Goal: Task Accomplishment & Management: Manage account settings

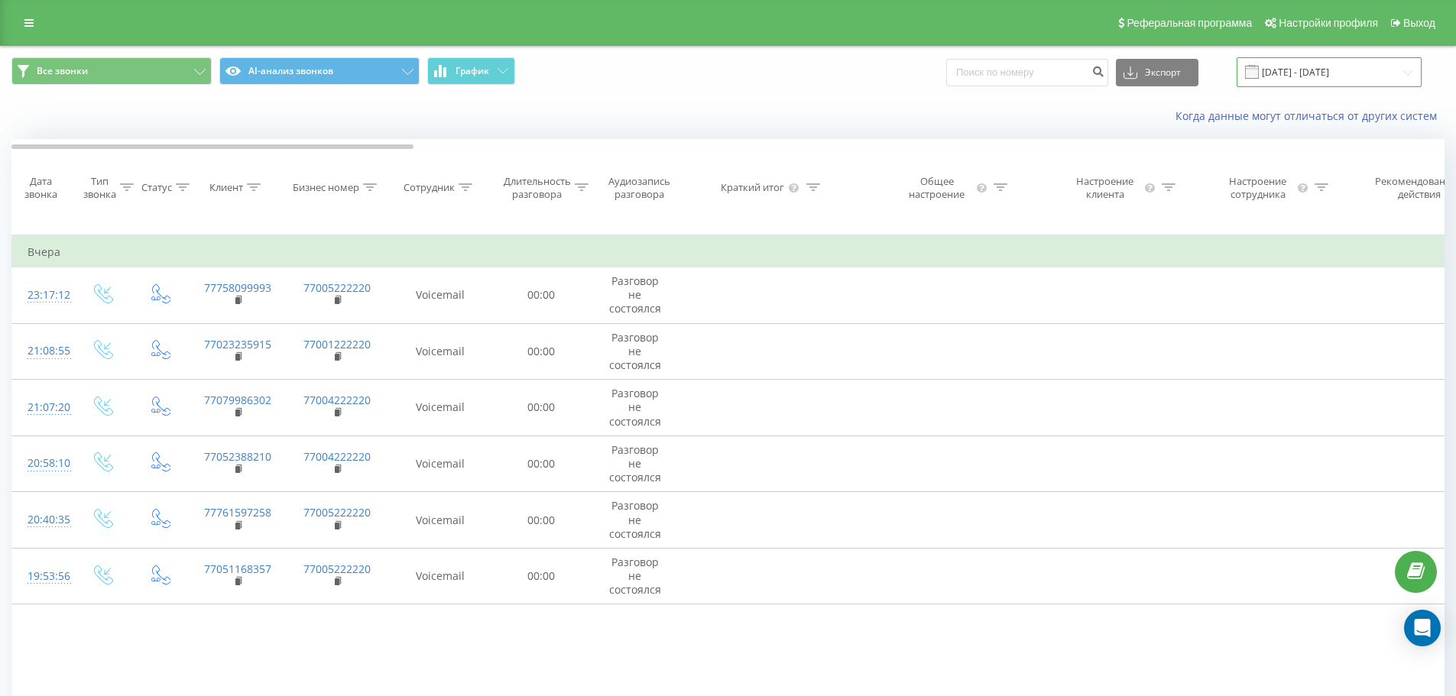
click at [1328, 73] on input "20.07.2025 - 20.08.2025" at bounding box center [1328, 72] width 185 height 30
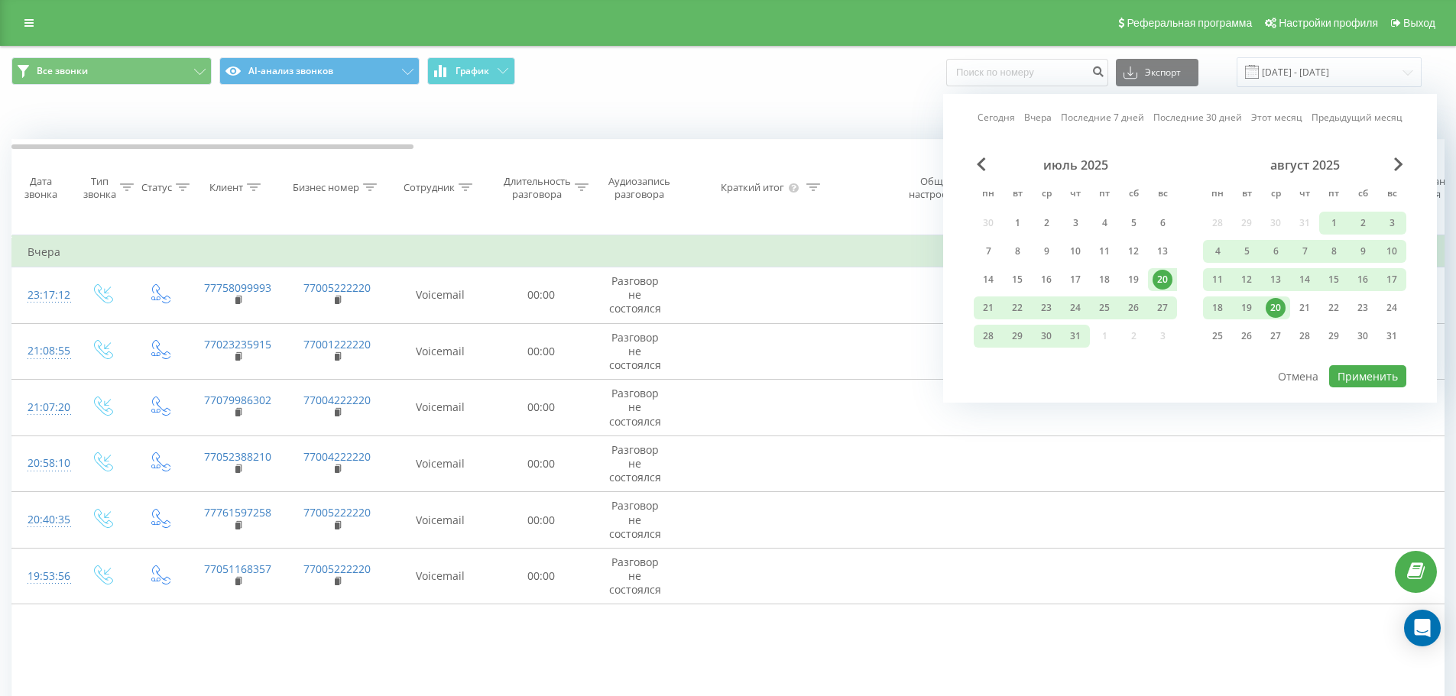
click at [1273, 311] on div "20" at bounding box center [1276, 308] width 20 height 20
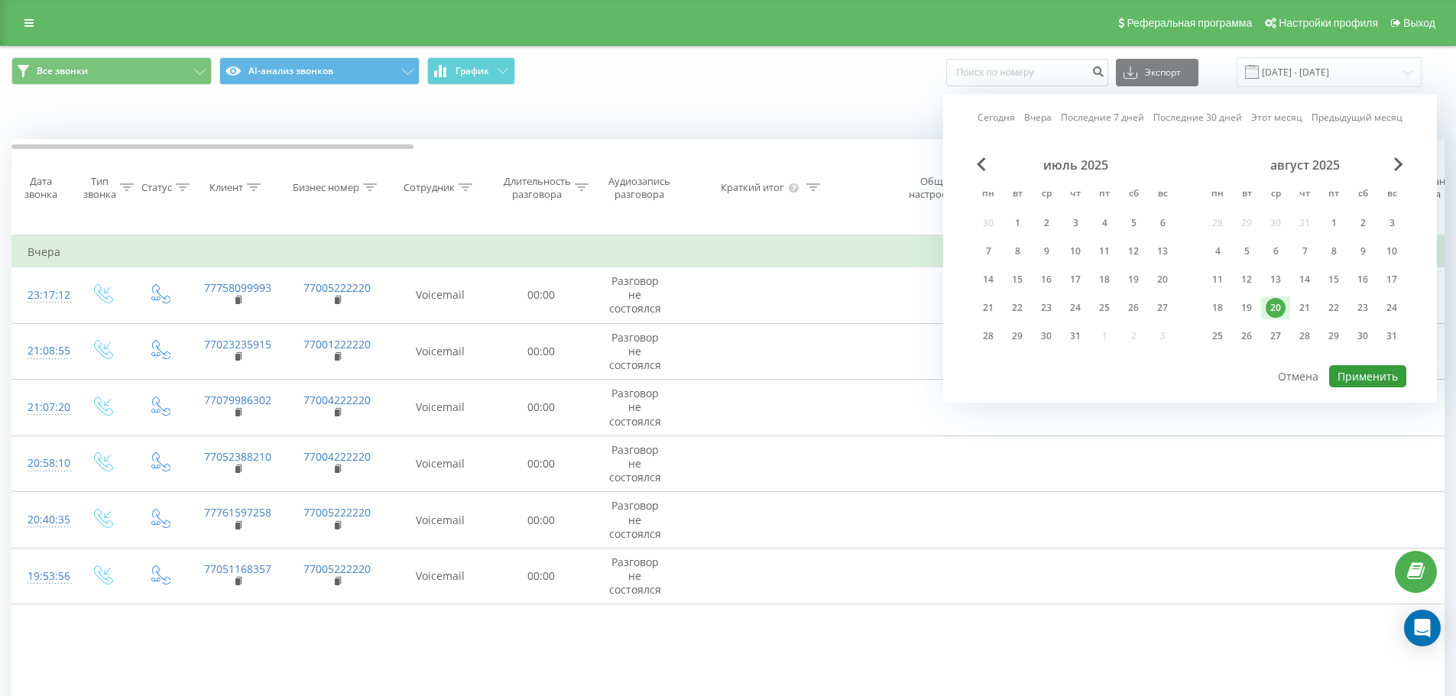
click at [1357, 378] on button "Применить" at bounding box center [1367, 376] width 77 height 22
type input "20.08.2025 - 20.08.2025"
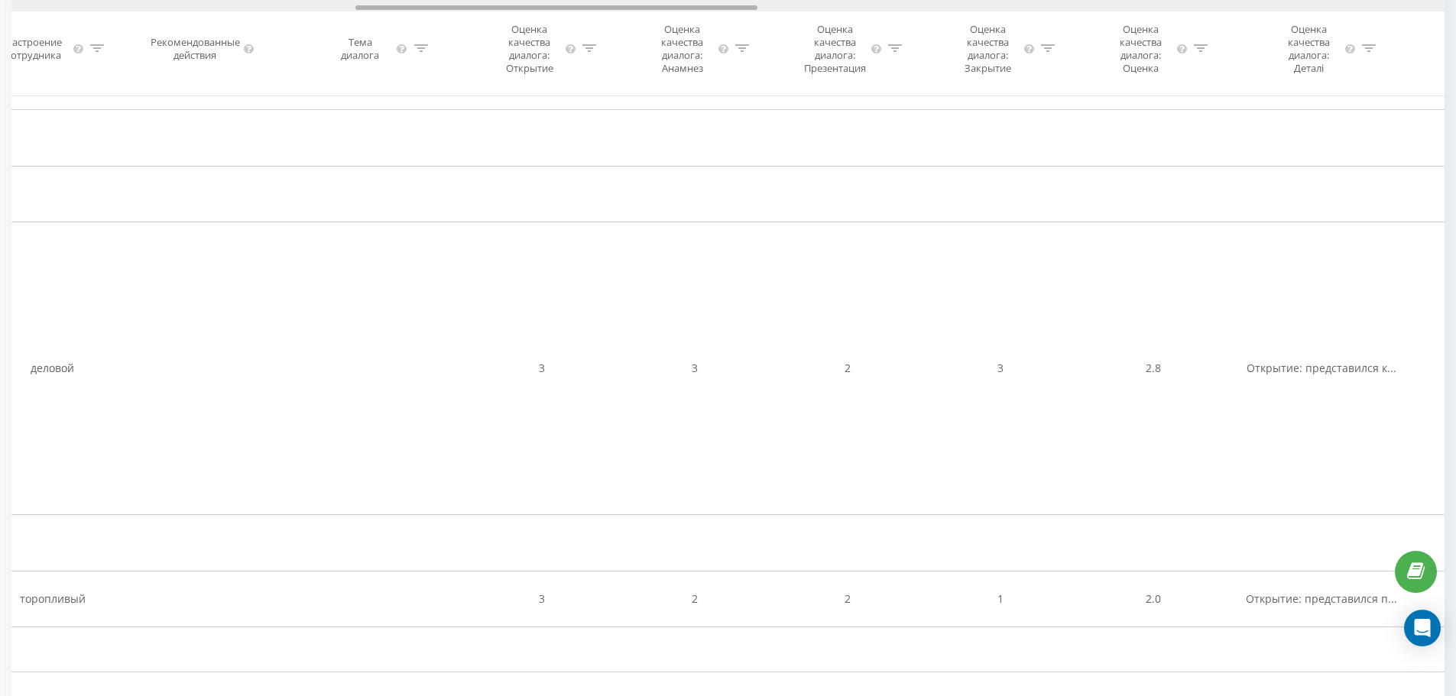
scroll to position [0, 1227]
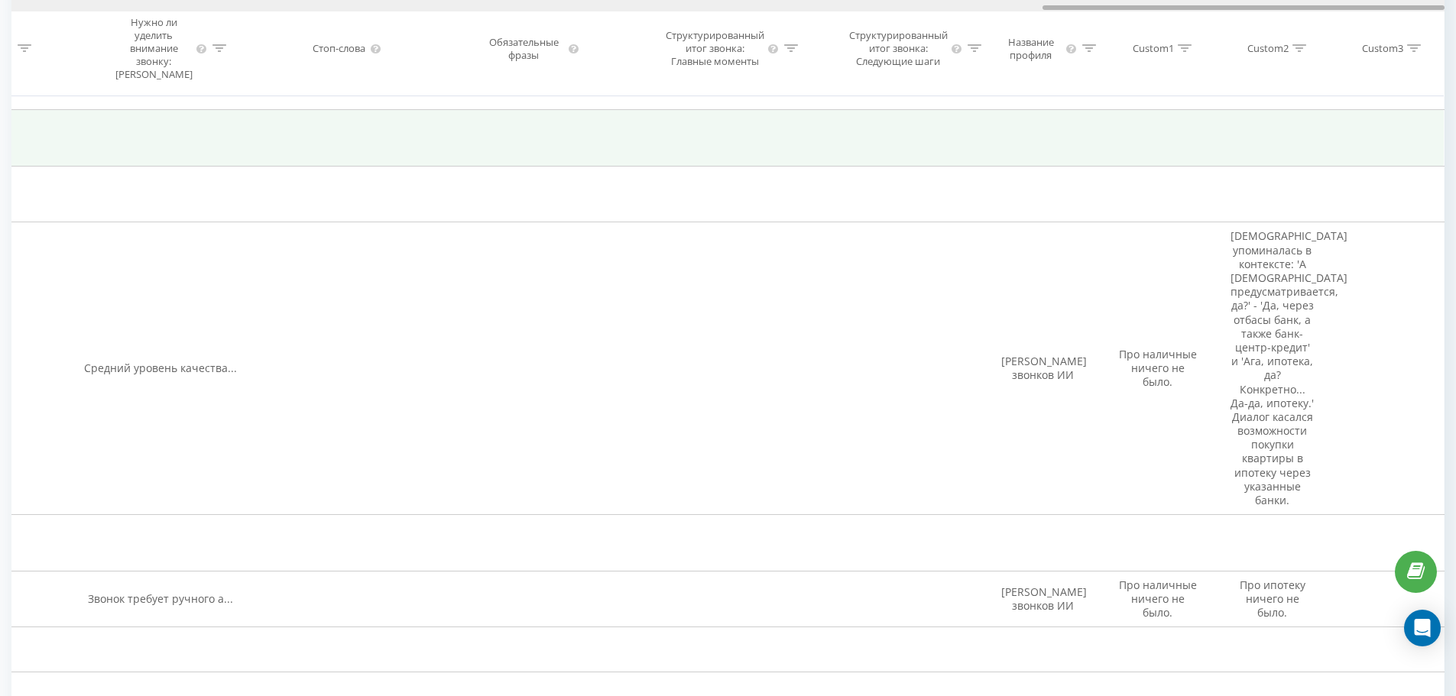
drag, startPoint x: 391, startPoint y: 7, endPoint x: 1430, endPoint y: 153, distance: 1049.5
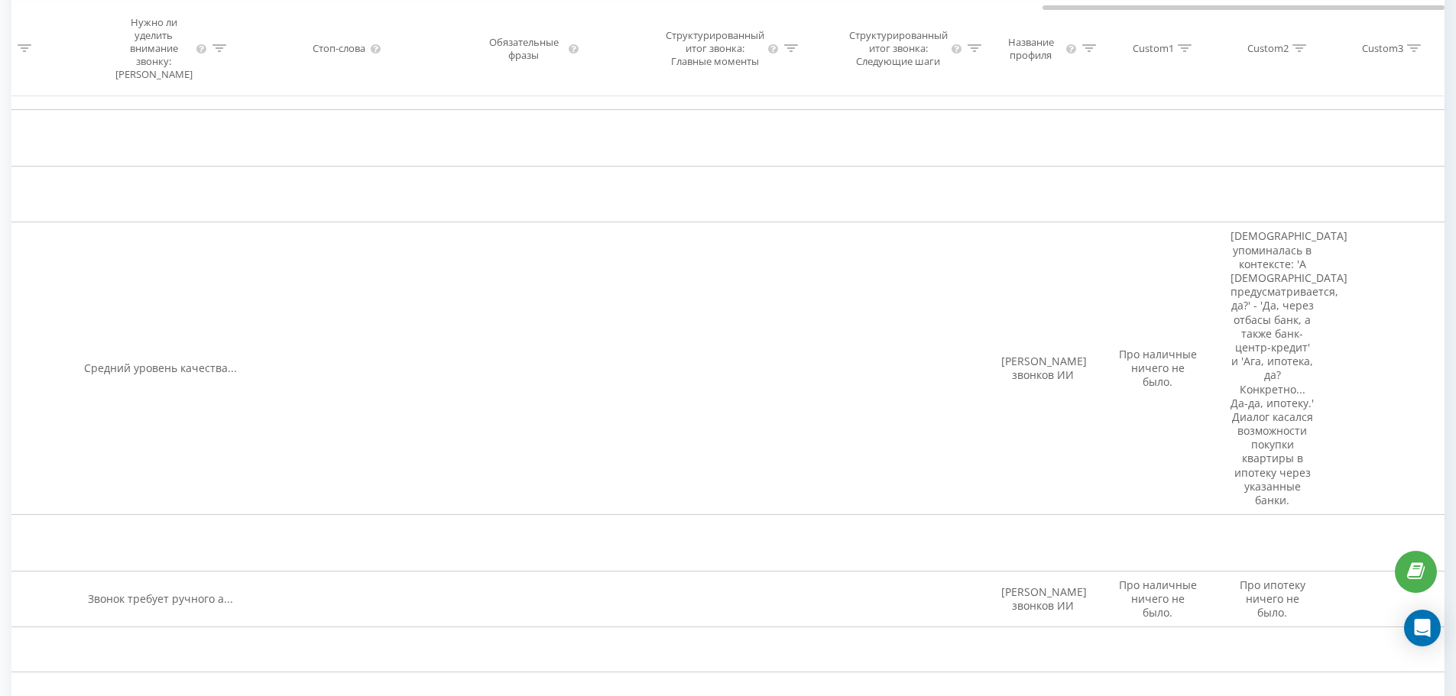
click at [1305, 47] on icon at bounding box center [1299, 48] width 14 height 8
click at [1271, 187] on input "text" at bounding box center [1272, 176] width 135 height 27
click at [1272, 182] on input "text" at bounding box center [1272, 176] width 135 height 27
click at [1392, 46] on div "Custom3" at bounding box center [1382, 48] width 41 height 13
click at [1165, 47] on div "Custom1" at bounding box center [1153, 48] width 41 height 13
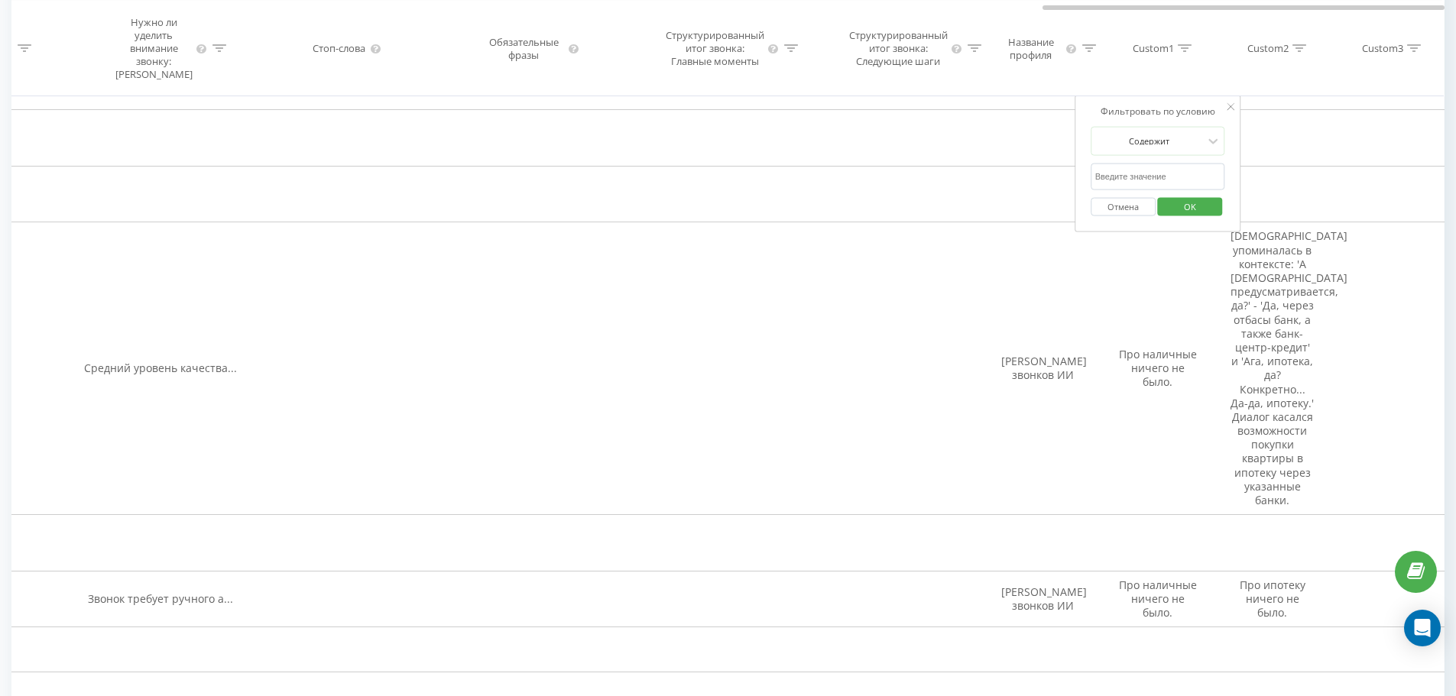
click at [1142, 183] on input "text" at bounding box center [1158, 176] width 135 height 27
type input "наличные"
click at [1181, 203] on span "OK" at bounding box center [1189, 206] width 43 height 24
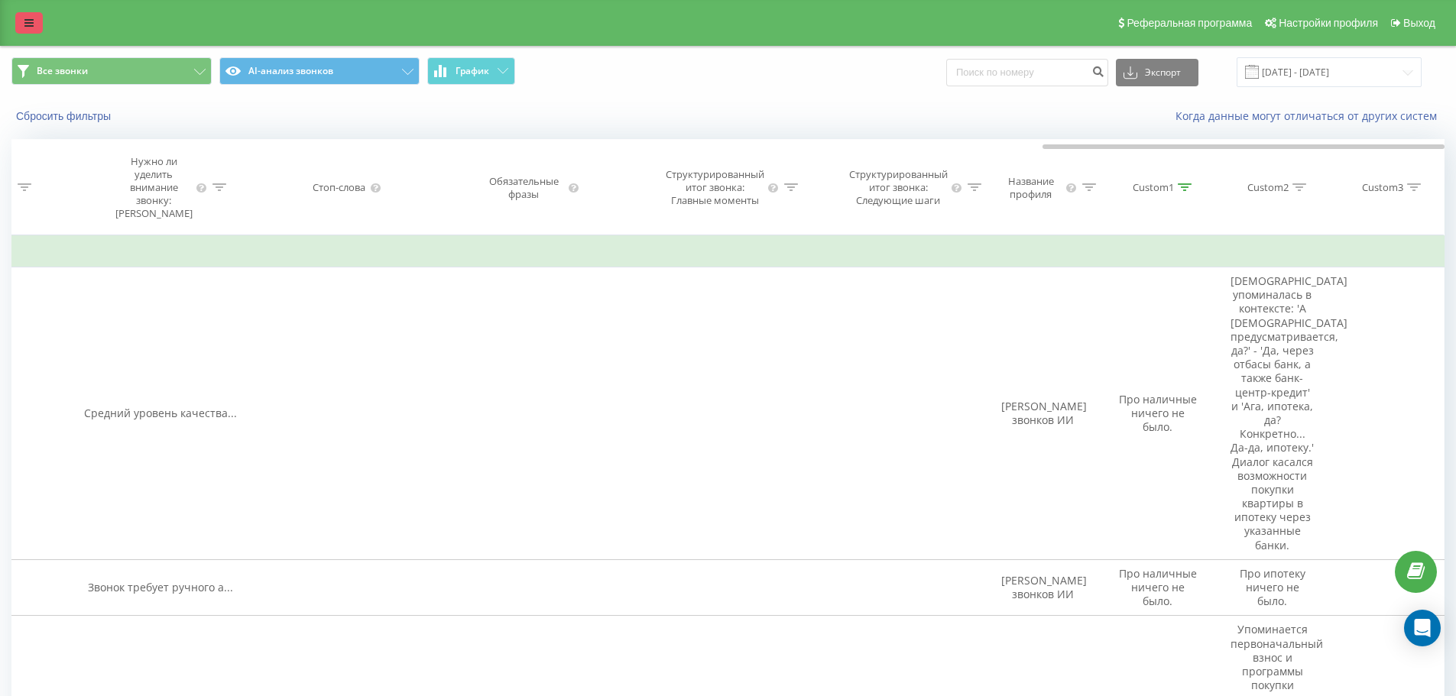
click at [19, 24] on link at bounding box center [29, 22] width 28 height 21
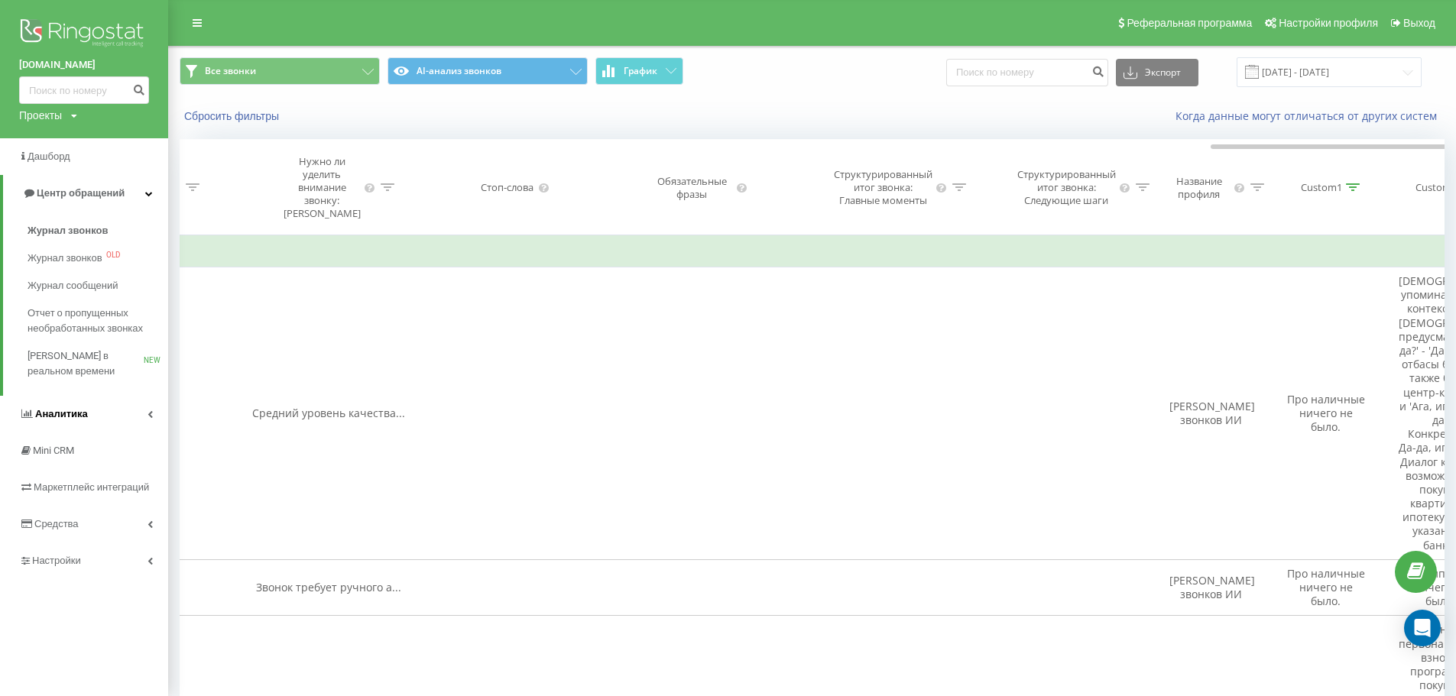
click at [68, 415] on span "Аналитика" at bounding box center [61, 413] width 53 height 11
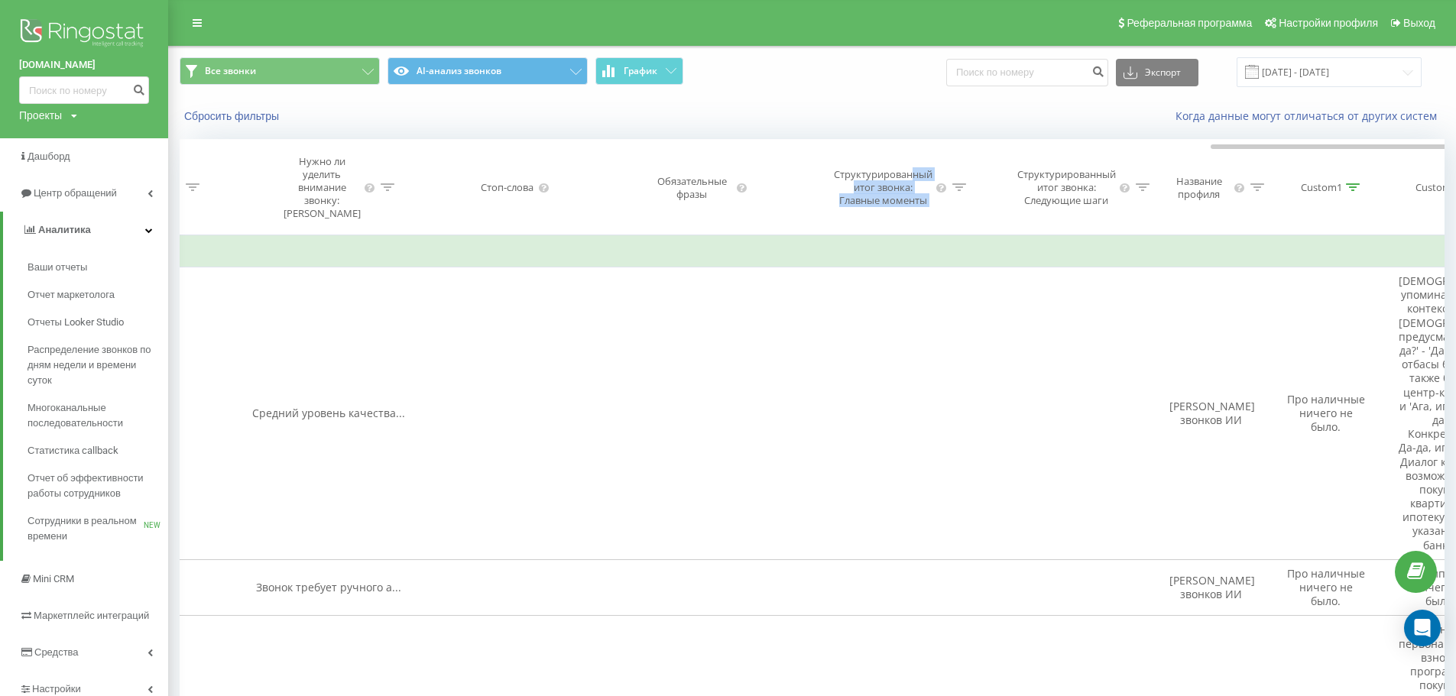
drag, startPoint x: 920, startPoint y: 157, endPoint x: 969, endPoint y: 163, distance: 49.2
click at [969, 163] on th "Структурированный итог звонка: Главные моменты" at bounding box center [878, 188] width 183 height 96
click at [993, 164] on th "Структурированный итог звонка: Следующие шаги" at bounding box center [1062, 188] width 183 height 96
drag, startPoint x: 990, startPoint y: 154, endPoint x: 1010, endPoint y: 154, distance: 19.9
click at [1010, 154] on th "Структурированный итог звонка: Следующие шаги" at bounding box center [1062, 188] width 183 height 96
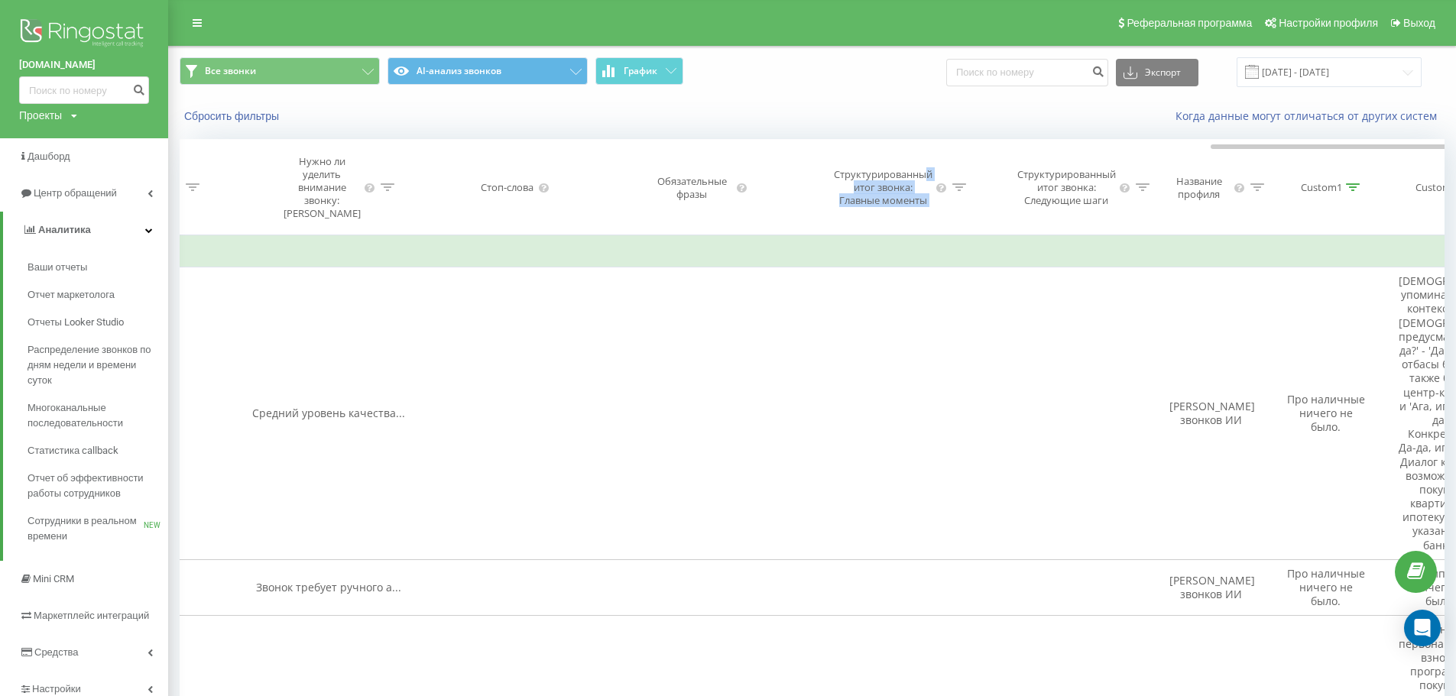
drag, startPoint x: 1010, startPoint y: 154, endPoint x: 929, endPoint y: 154, distance: 81.0
drag, startPoint x: 768, startPoint y: 186, endPoint x: 893, endPoint y: 186, distance: 125.3
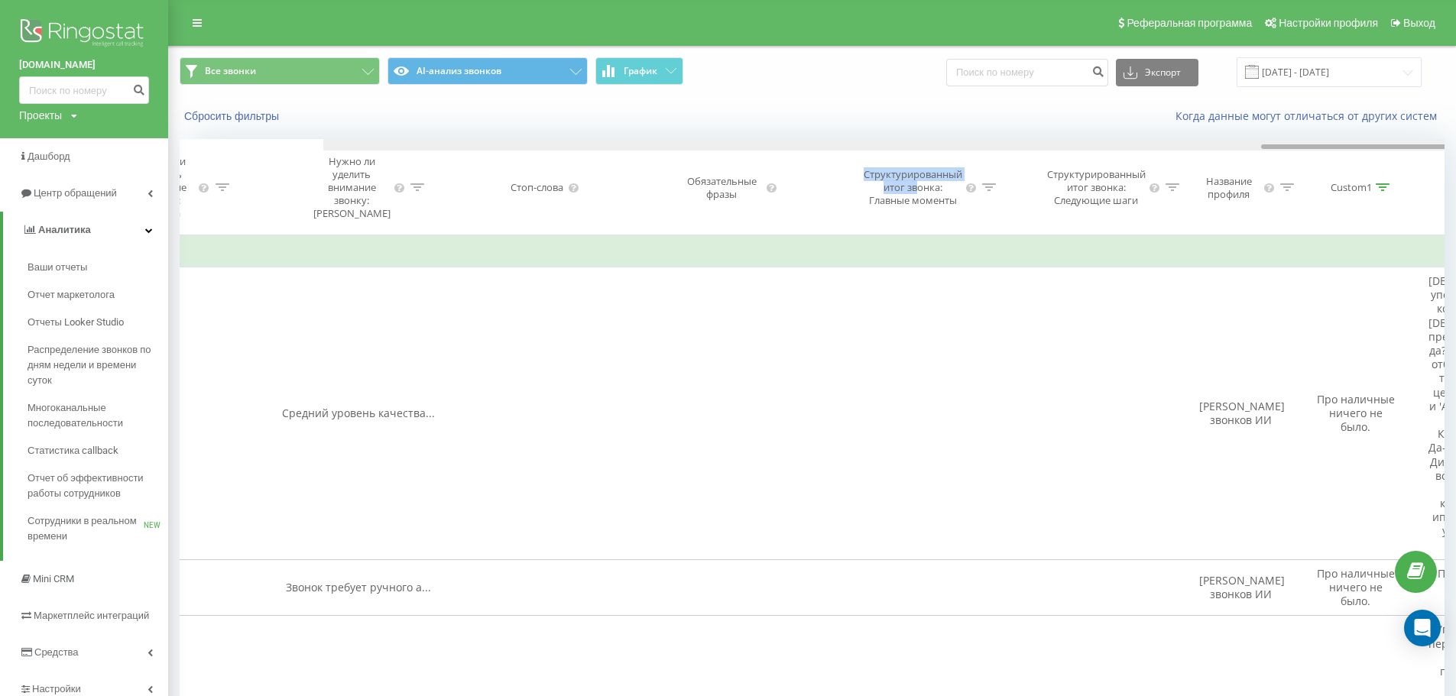
scroll to position [0, 3837]
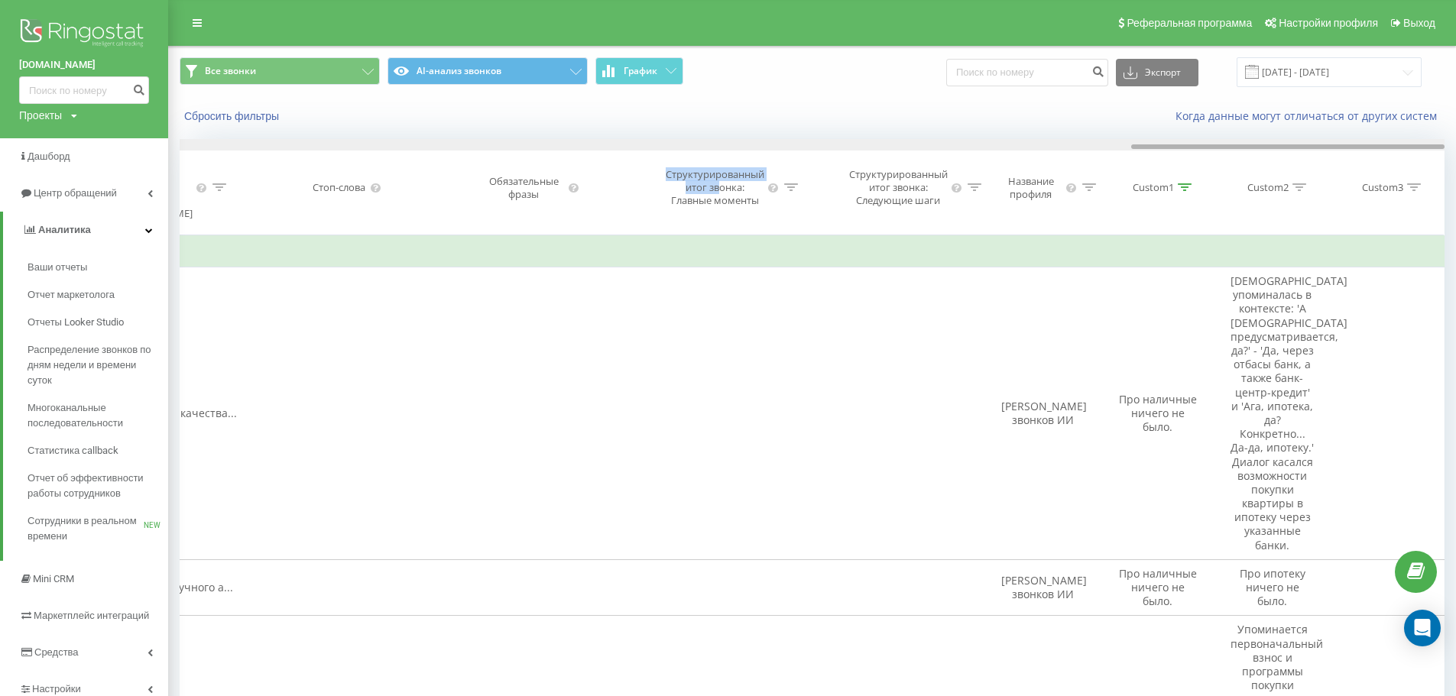
drag, startPoint x: 1302, startPoint y: 147, endPoint x: 1433, endPoint y: 162, distance: 131.6
click at [1433, 162] on div "Дата звонка Тип звонка Статус Клиент Бизнес номер Сотрудник Длительность разгов…" at bounding box center [812, 187] width 1265 height 96
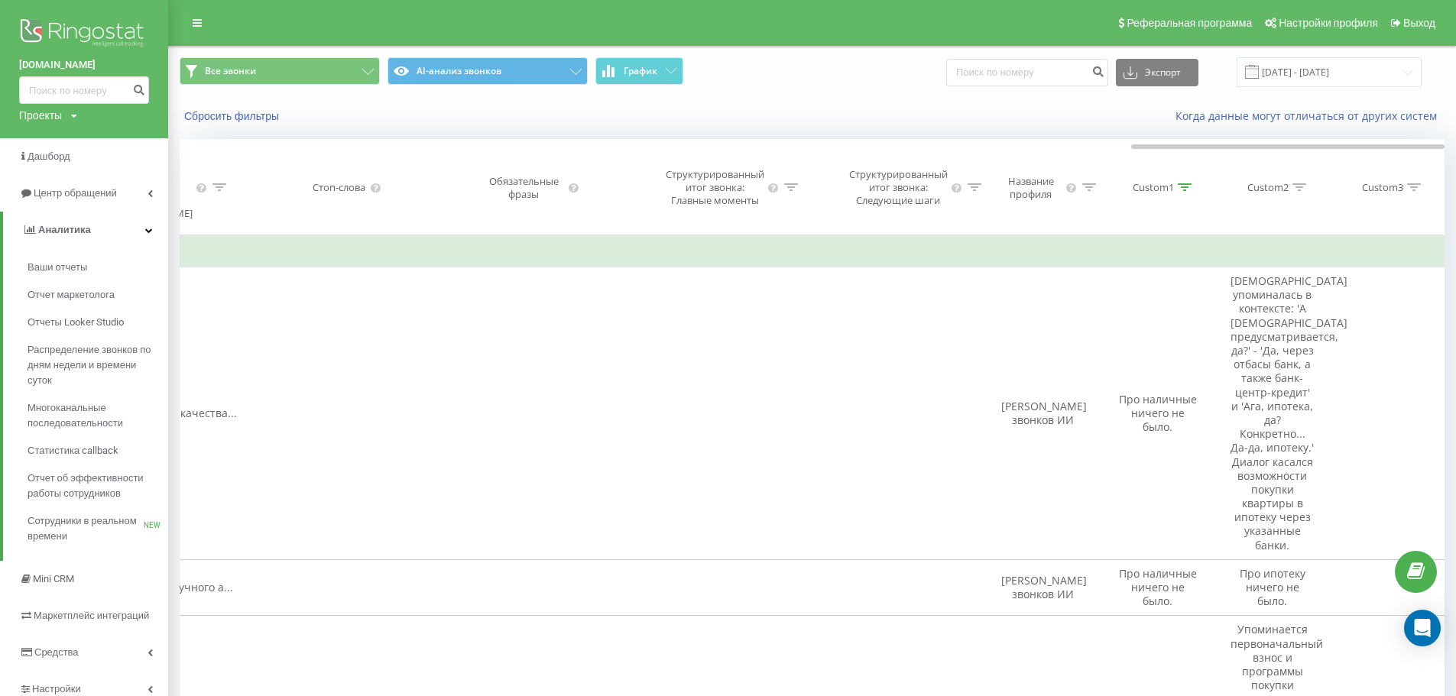
click at [1179, 193] on div at bounding box center [1185, 187] width 14 height 13
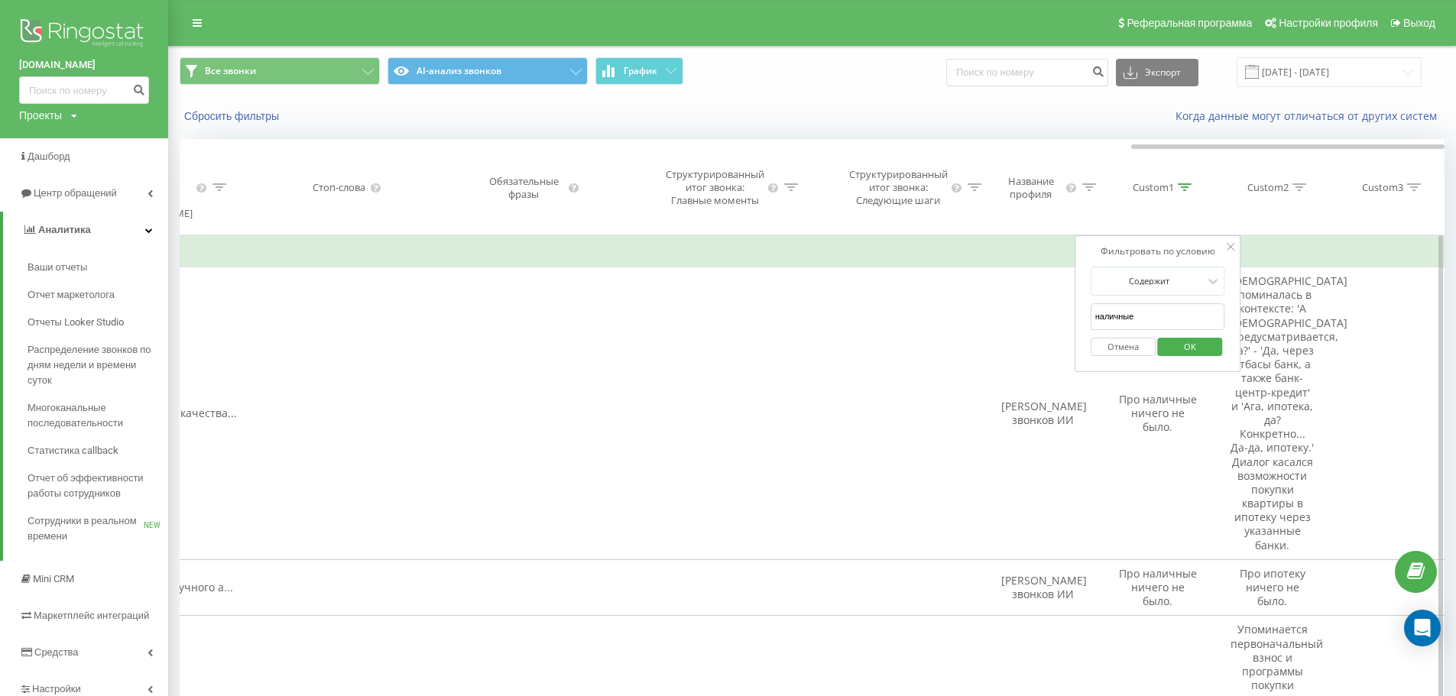
drag, startPoint x: 1138, startPoint y: 316, endPoint x: 1075, endPoint y: 315, distance: 62.7
click at [1075, 315] on div "Фильтровать по условию Содержит наличные Отмена OK" at bounding box center [1157, 304] width 167 height 138
click at [1174, 346] on span "OK" at bounding box center [1189, 347] width 43 height 24
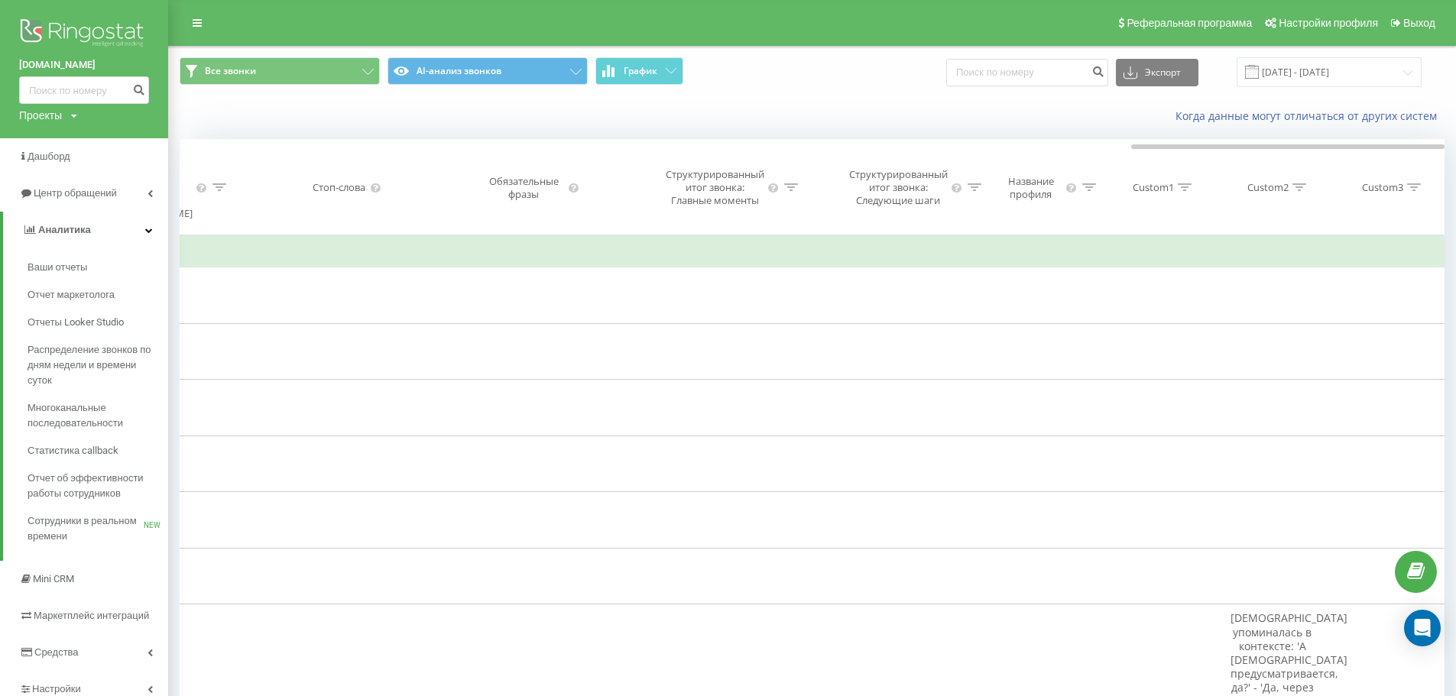
click at [1071, 162] on th "Название профиля" at bounding box center [1043, 188] width 115 height 96
drag, startPoint x: 1023, startPoint y: 167, endPoint x: 1104, endPoint y: 160, distance: 82.0
click at [1065, 165] on th "Название профиля" at bounding box center [1043, 188] width 115 height 96
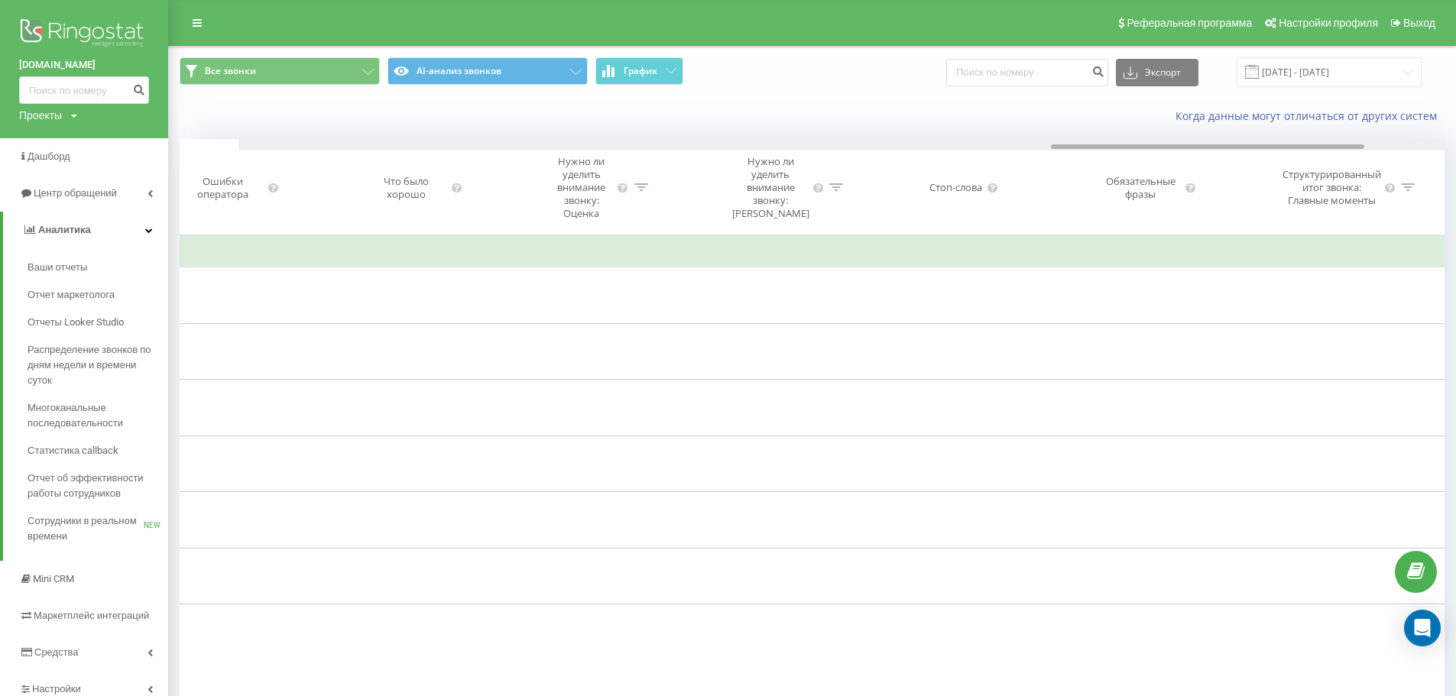
scroll to position [0, 3106]
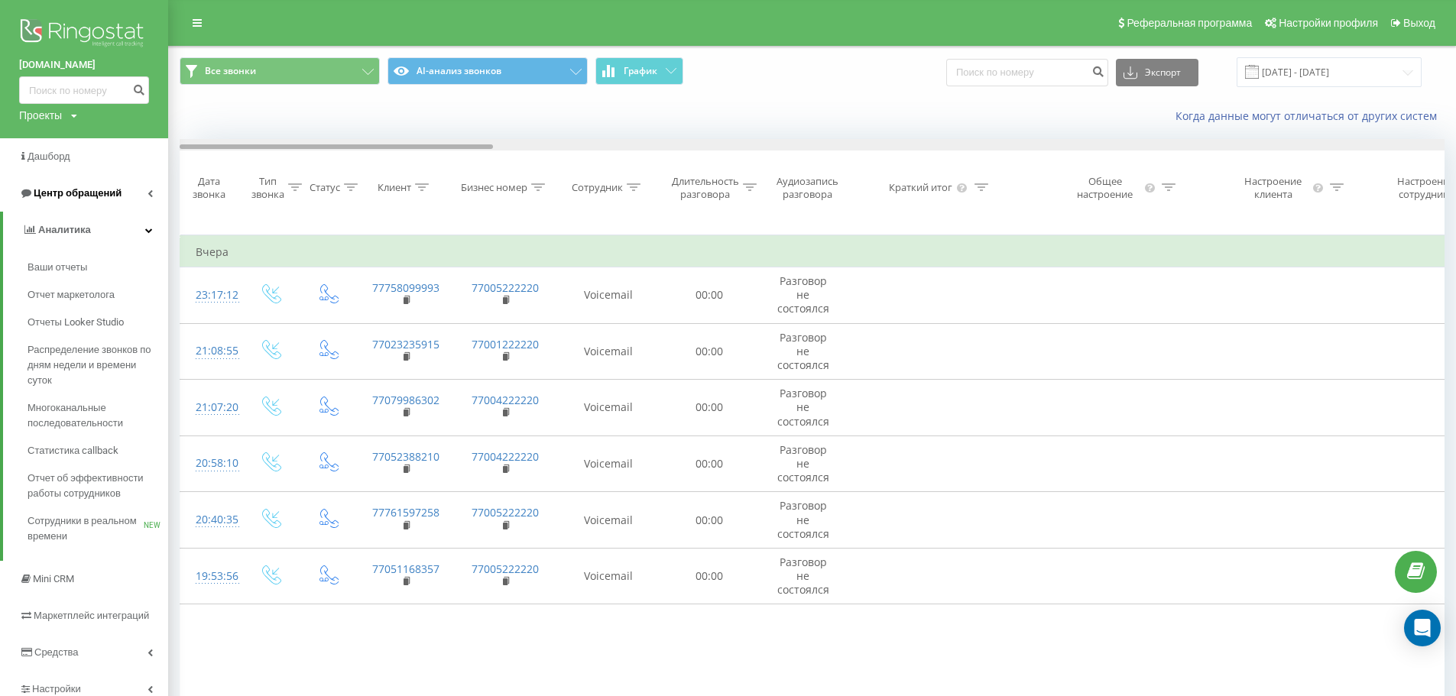
drag, startPoint x: 1148, startPoint y: 146, endPoint x: 140, endPoint y: 177, distance: 1008.5
click at [140, 177] on div "grandvictoria.kz Проекты altynshar.kz grandvictoria.kz Дашборд Центр обращений …" at bounding box center [728, 348] width 1456 height 696
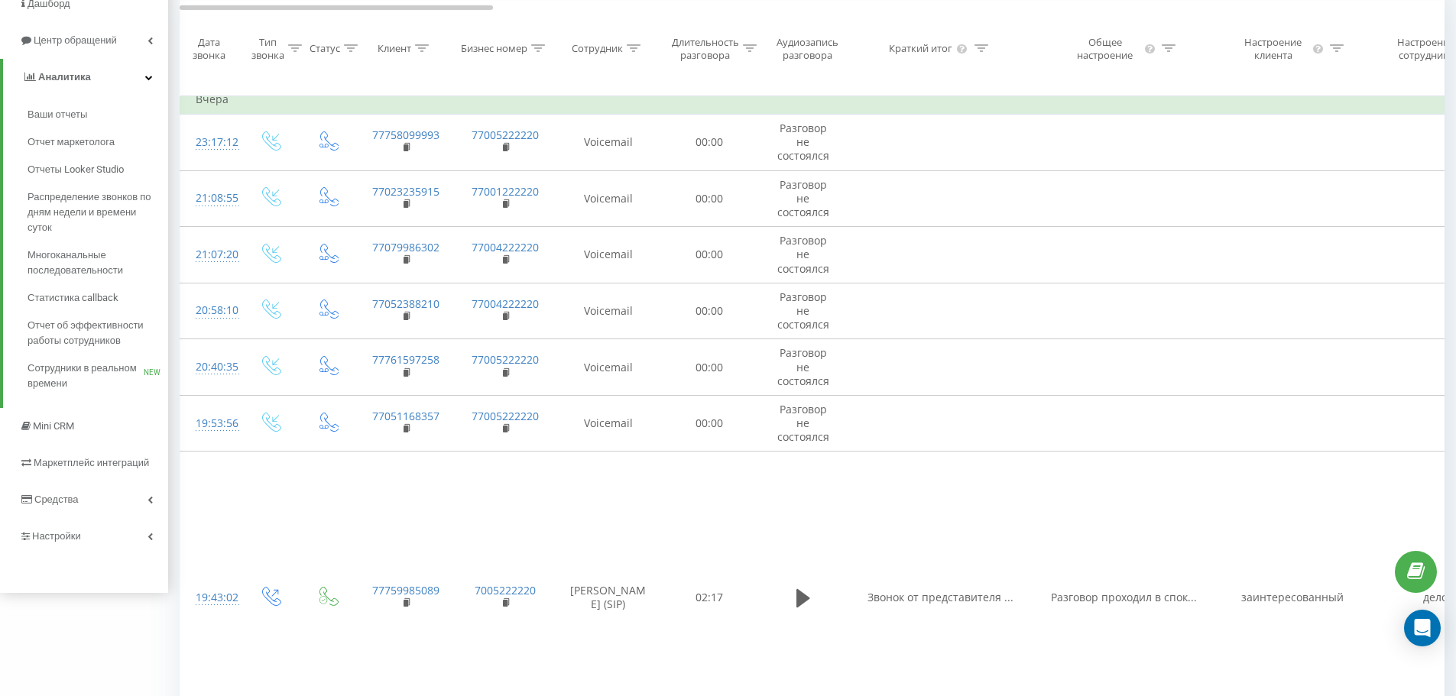
click at [68, 536] on span "Настройки" at bounding box center [56, 535] width 49 height 11
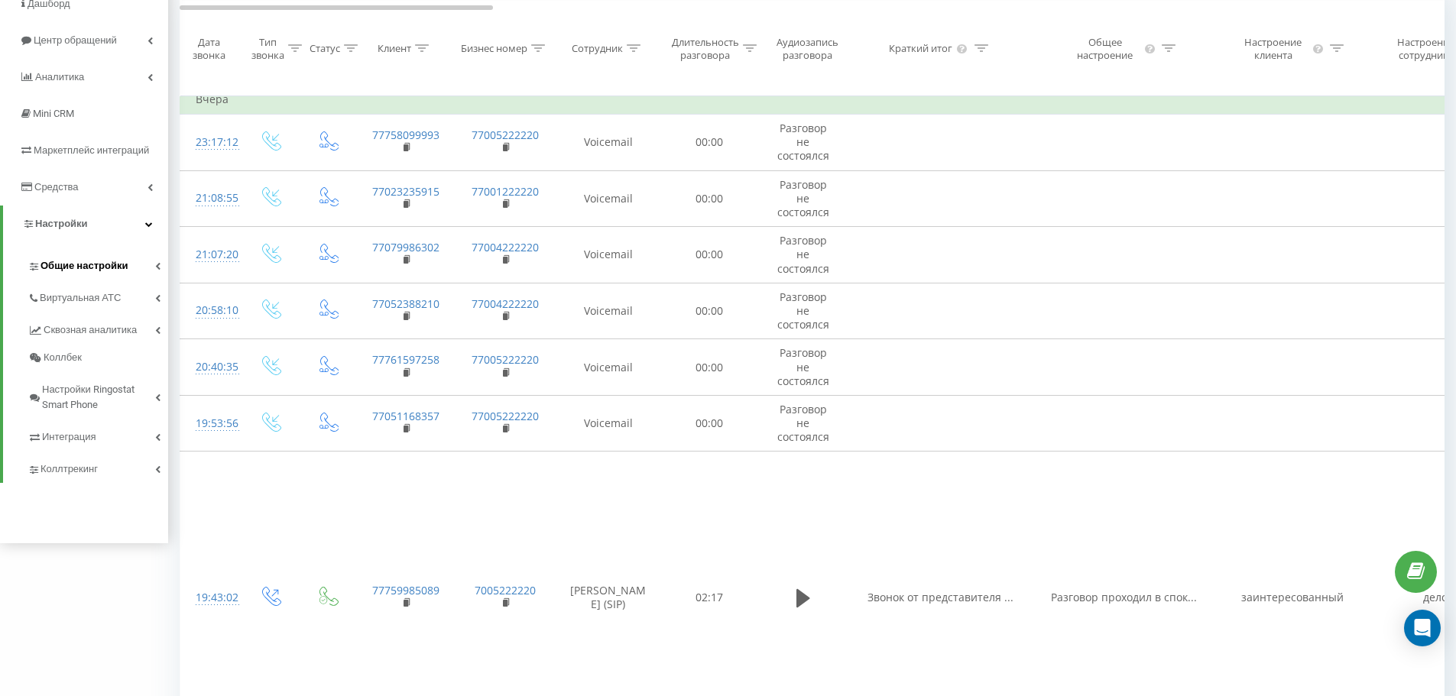
click at [79, 264] on span "Общие настройки" at bounding box center [84, 265] width 87 height 15
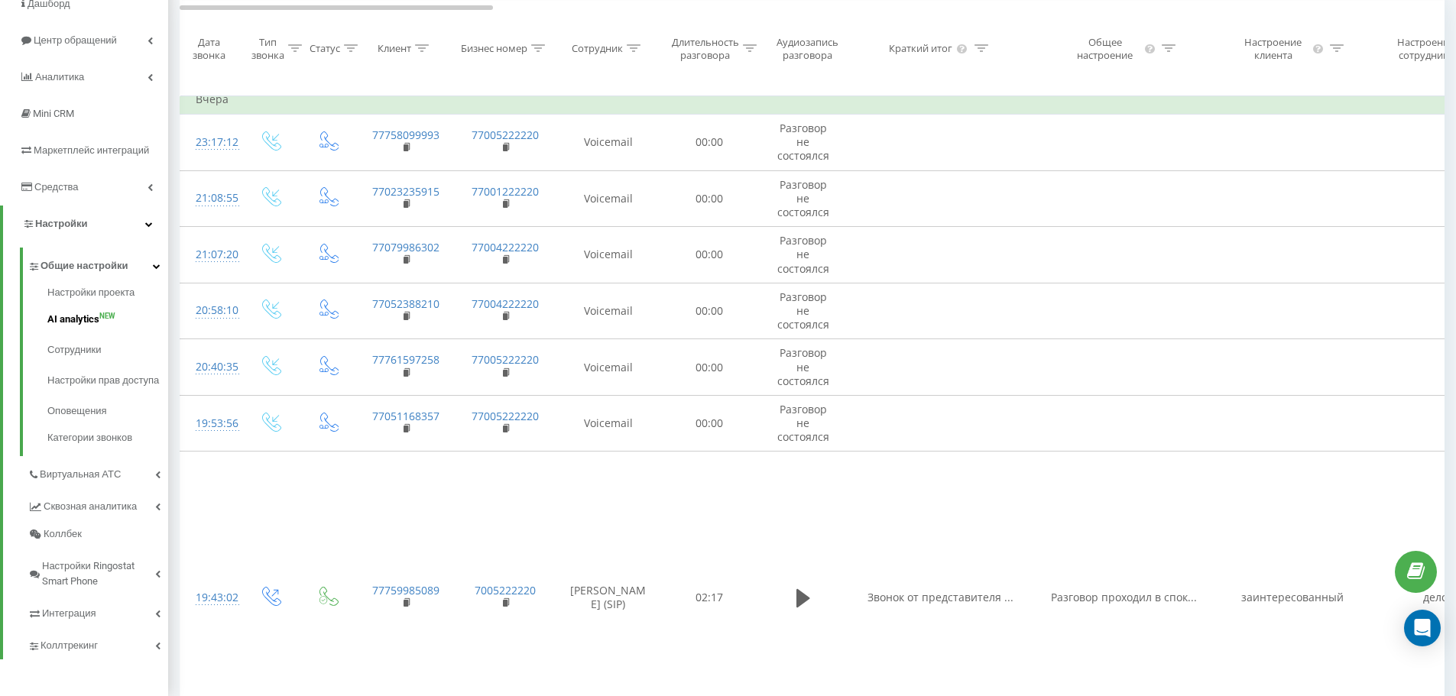
click at [79, 320] on span "AI analytics" at bounding box center [73, 319] width 52 height 15
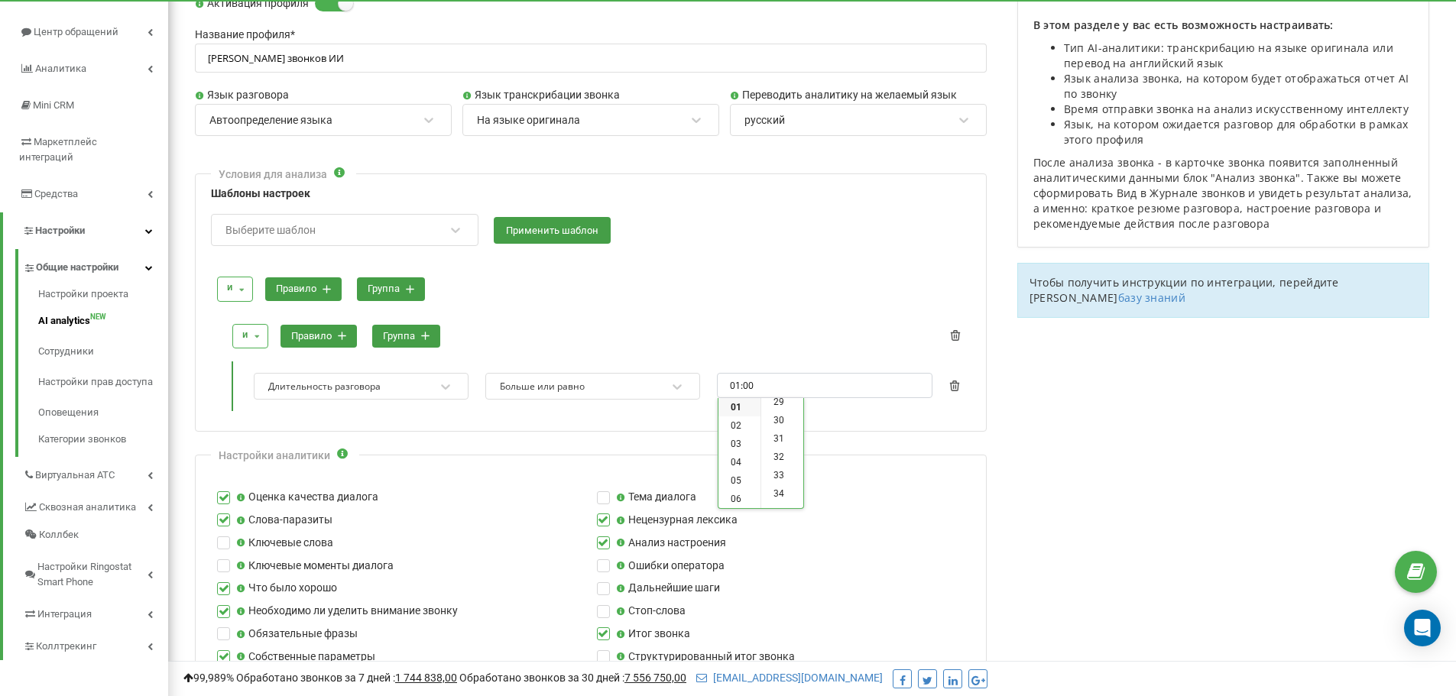
scroll to position [538, 0]
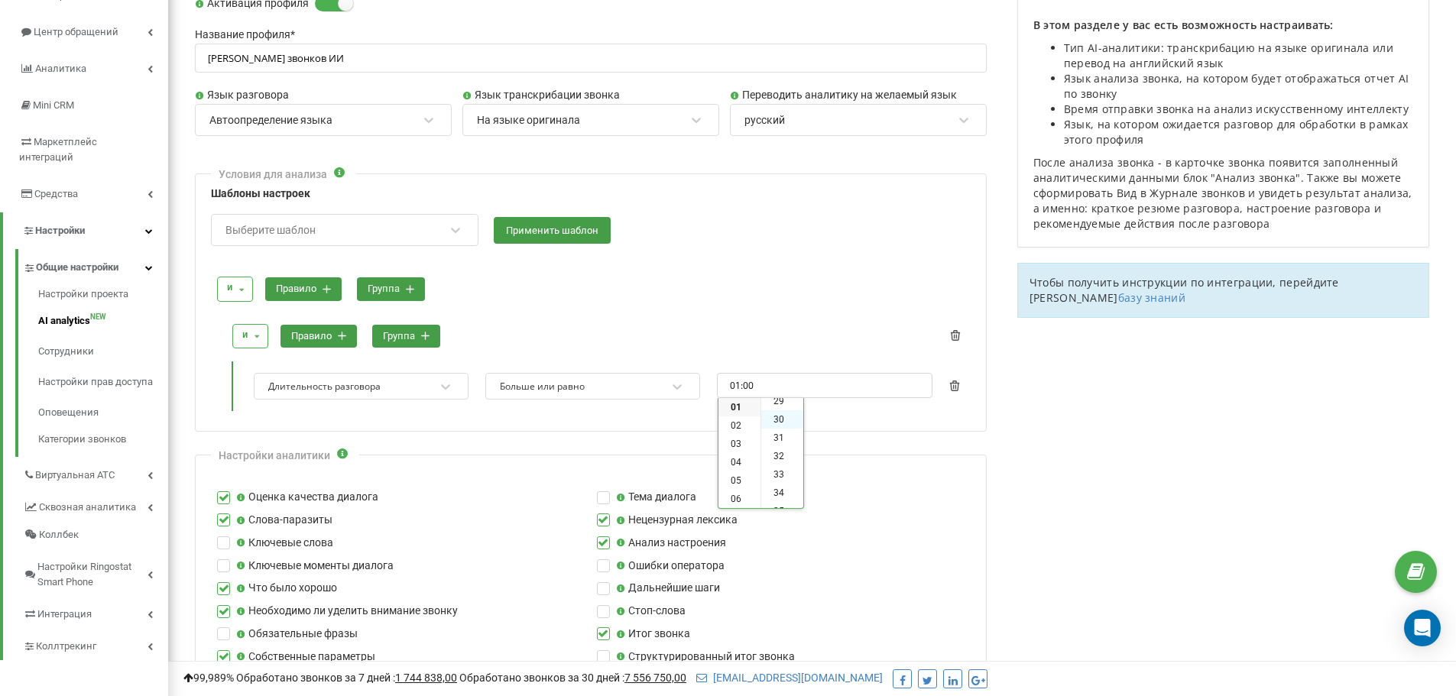
click at [783, 423] on li "30" at bounding box center [782, 419] width 42 height 18
type input "01:30"
click at [772, 315] on div at bounding box center [598, 318] width 743 height 11
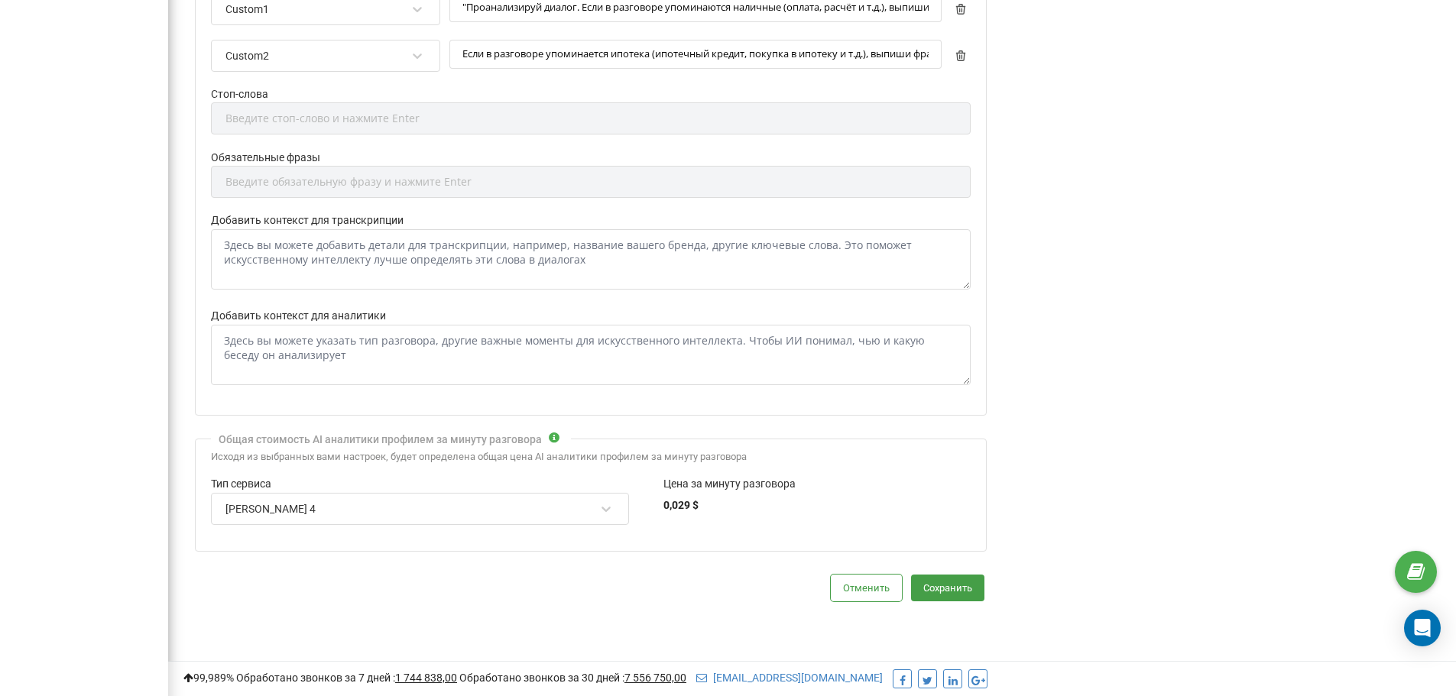
scroll to position [952, 0]
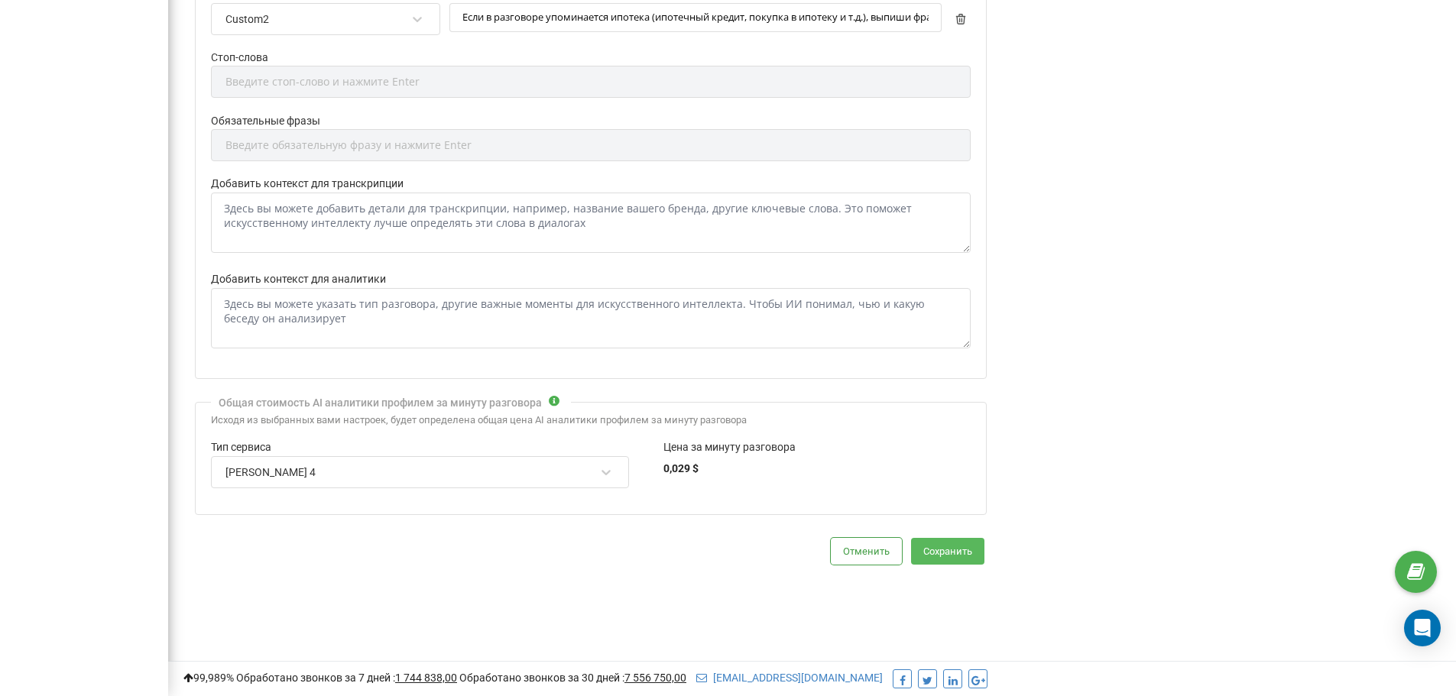
click at [942, 546] on button "Сохранить" at bounding box center [947, 551] width 73 height 27
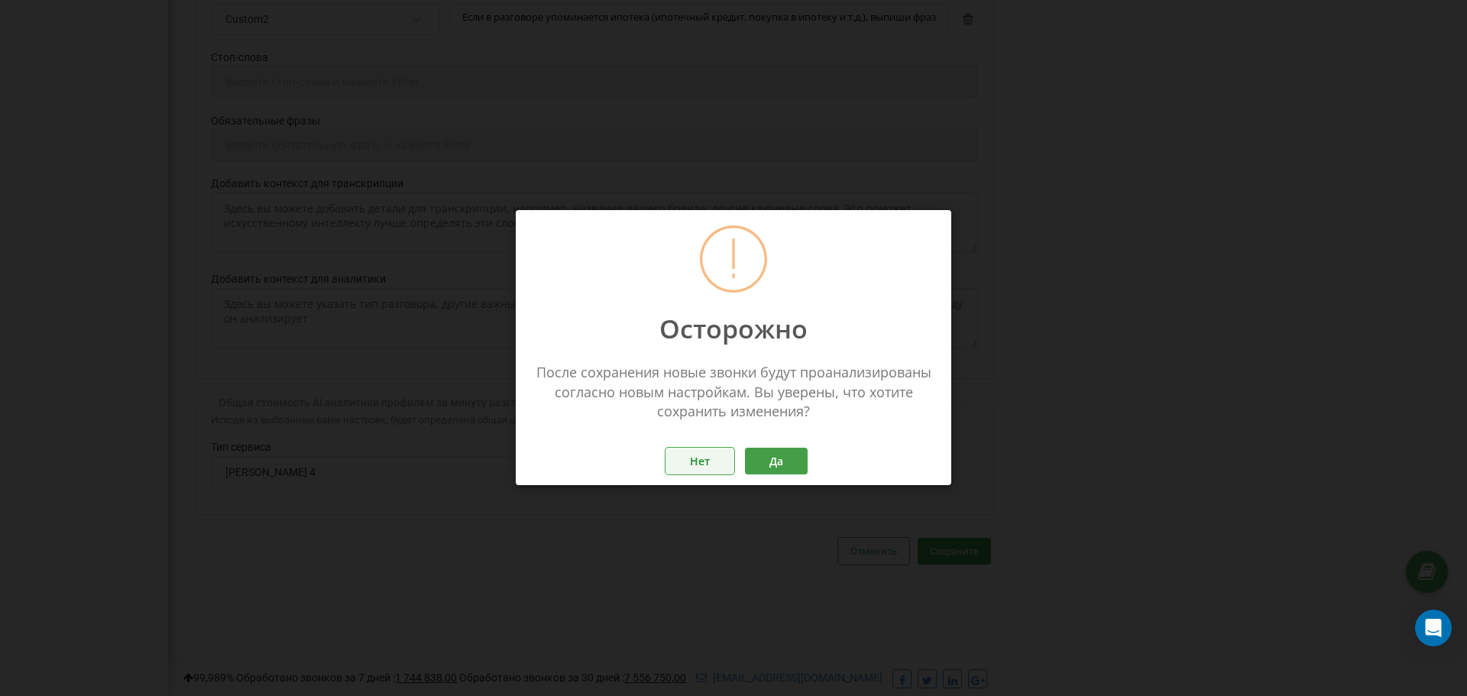
click at [699, 465] on button "Нет" at bounding box center [700, 462] width 69 height 27
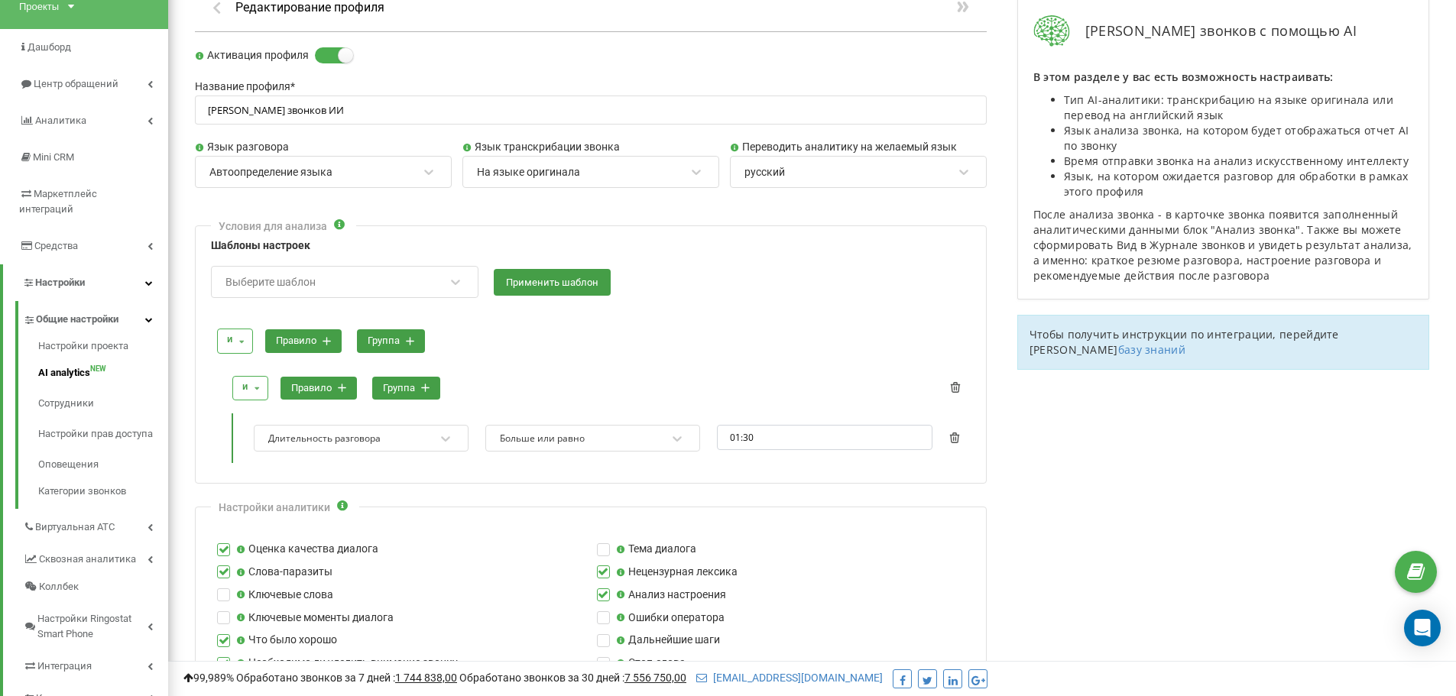
scroll to position [188, 0]
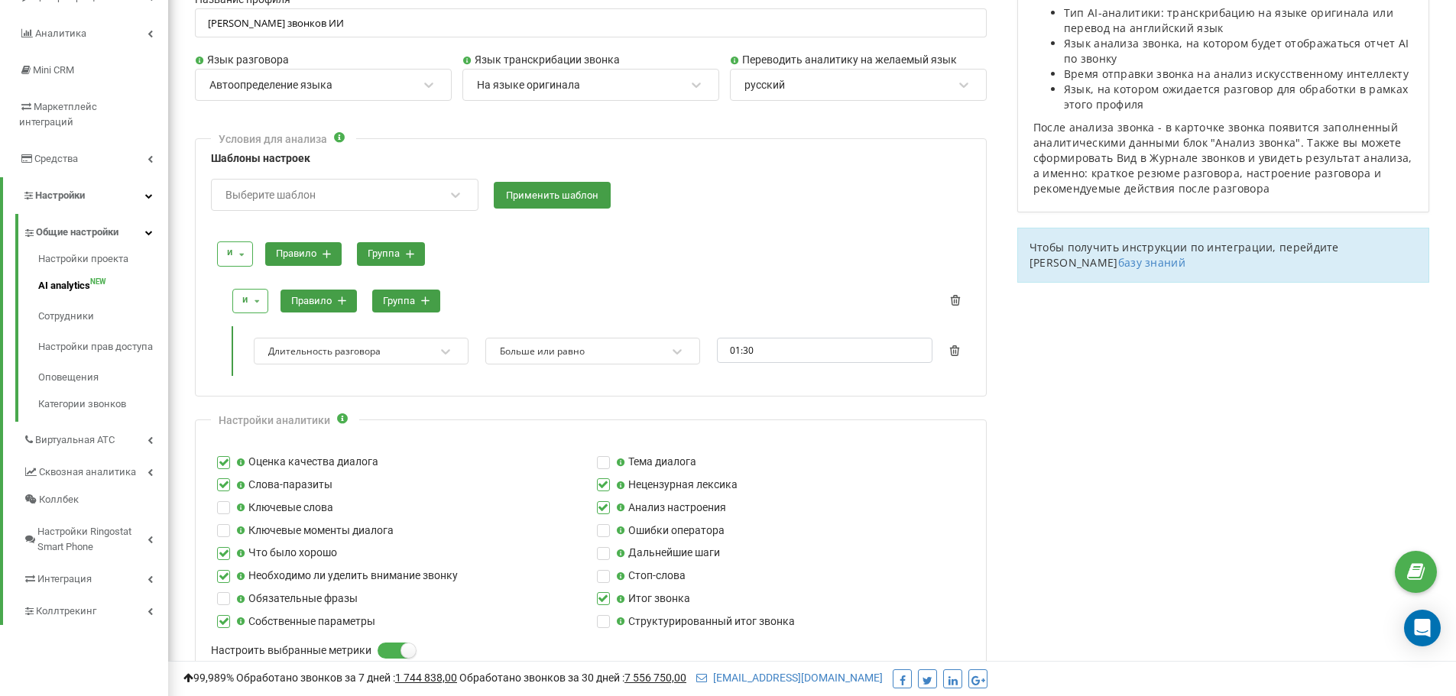
click at [747, 279] on div at bounding box center [598, 283] width 743 height 11
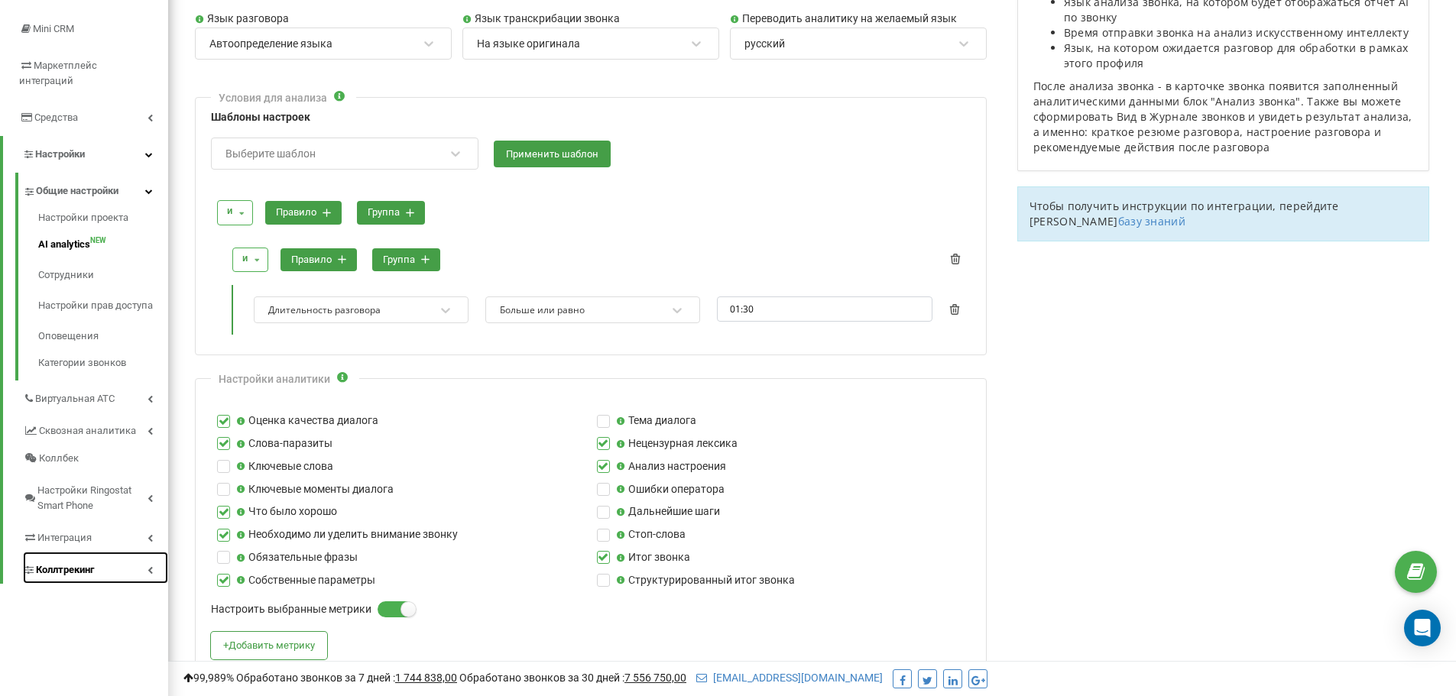
click at [63, 562] on span "Коллтрекинг" at bounding box center [65, 569] width 58 height 15
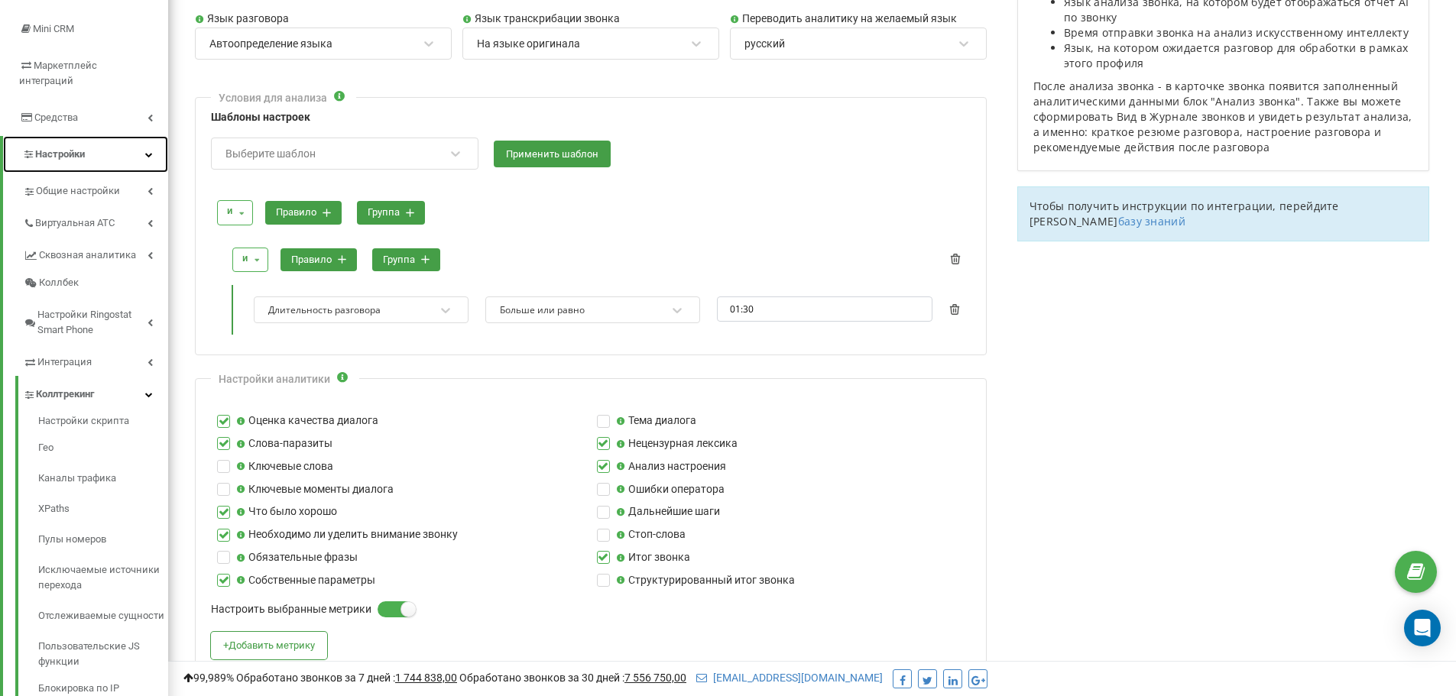
click at [63, 148] on link "Настройки" at bounding box center [85, 154] width 165 height 37
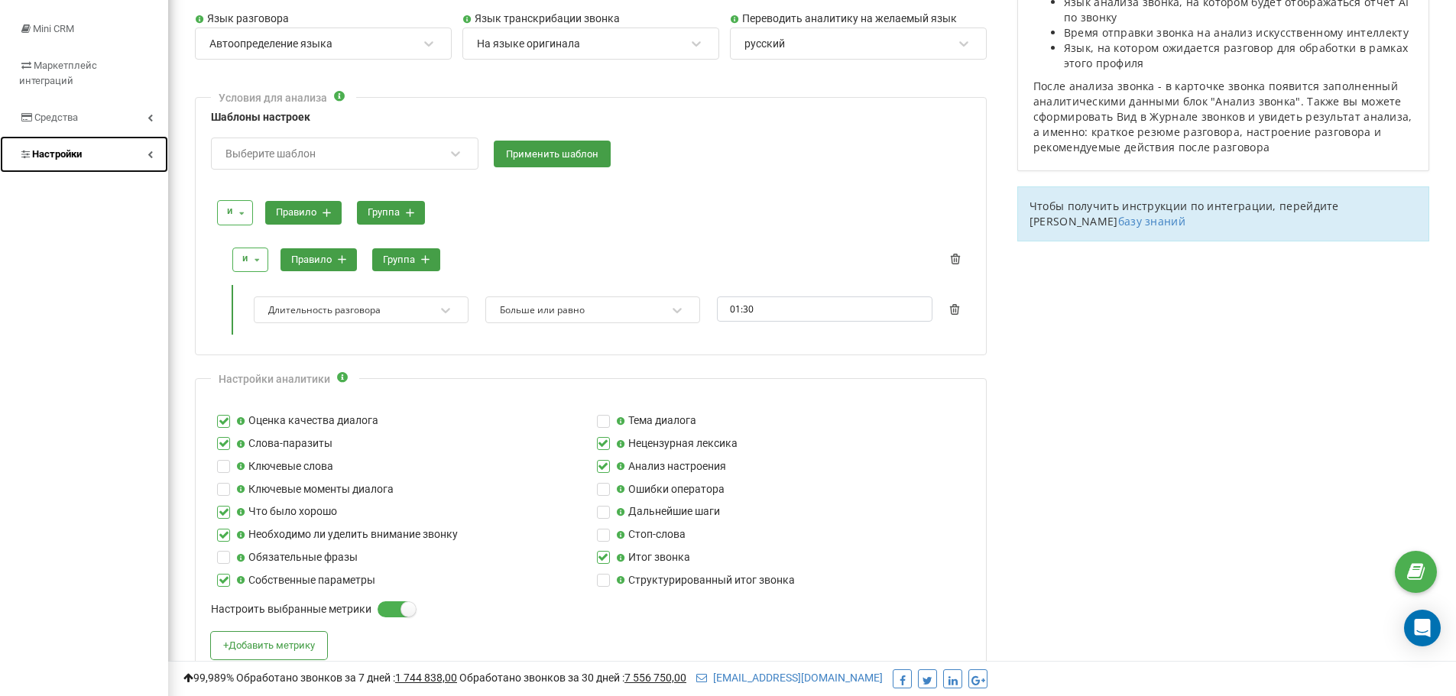
click at [66, 147] on link "Настройки" at bounding box center [84, 154] width 168 height 37
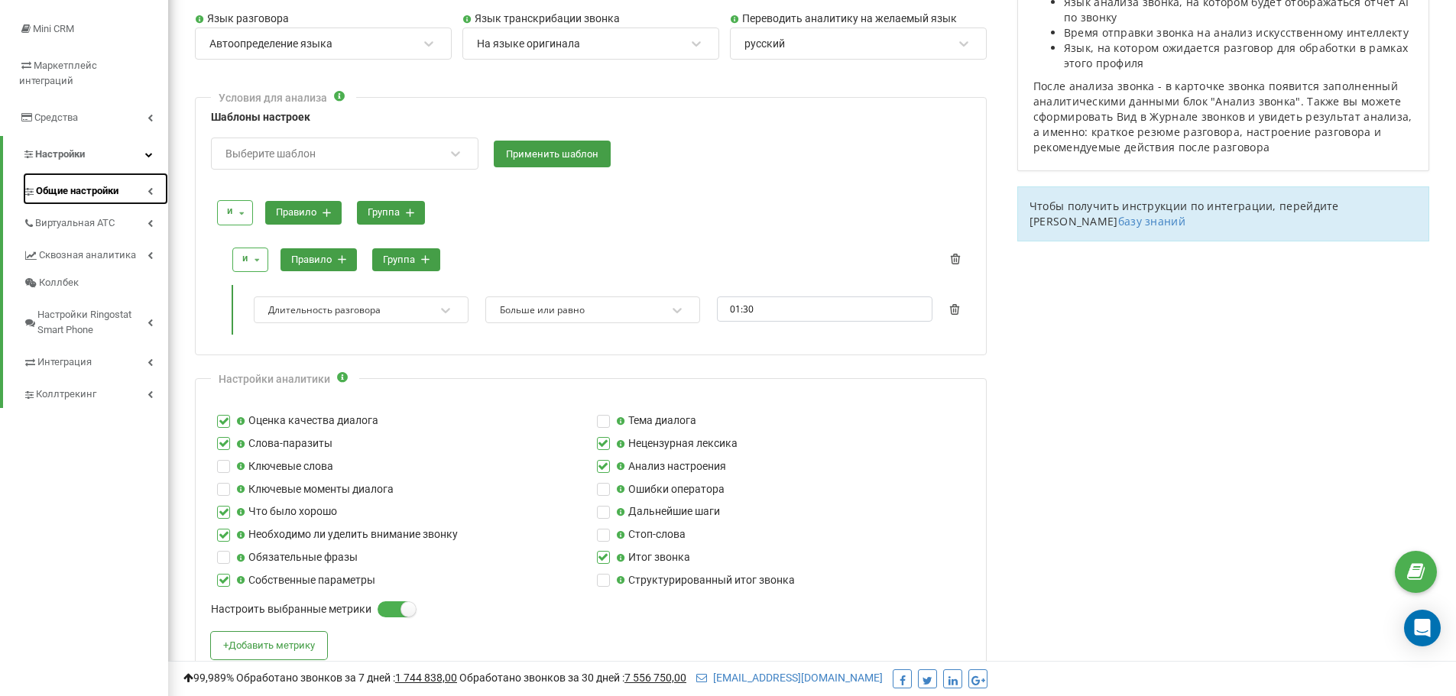
click at [65, 173] on link "Общие настройки" at bounding box center [95, 189] width 145 height 32
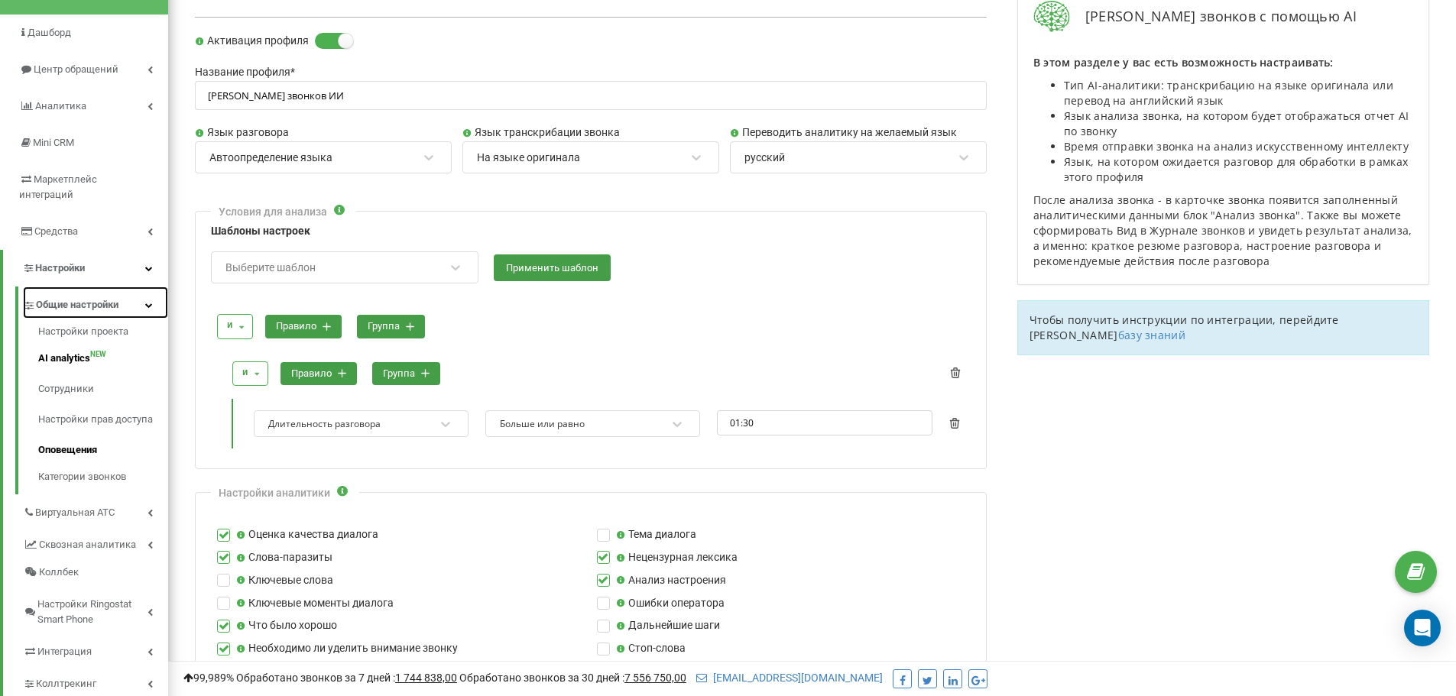
scroll to position [76, 0]
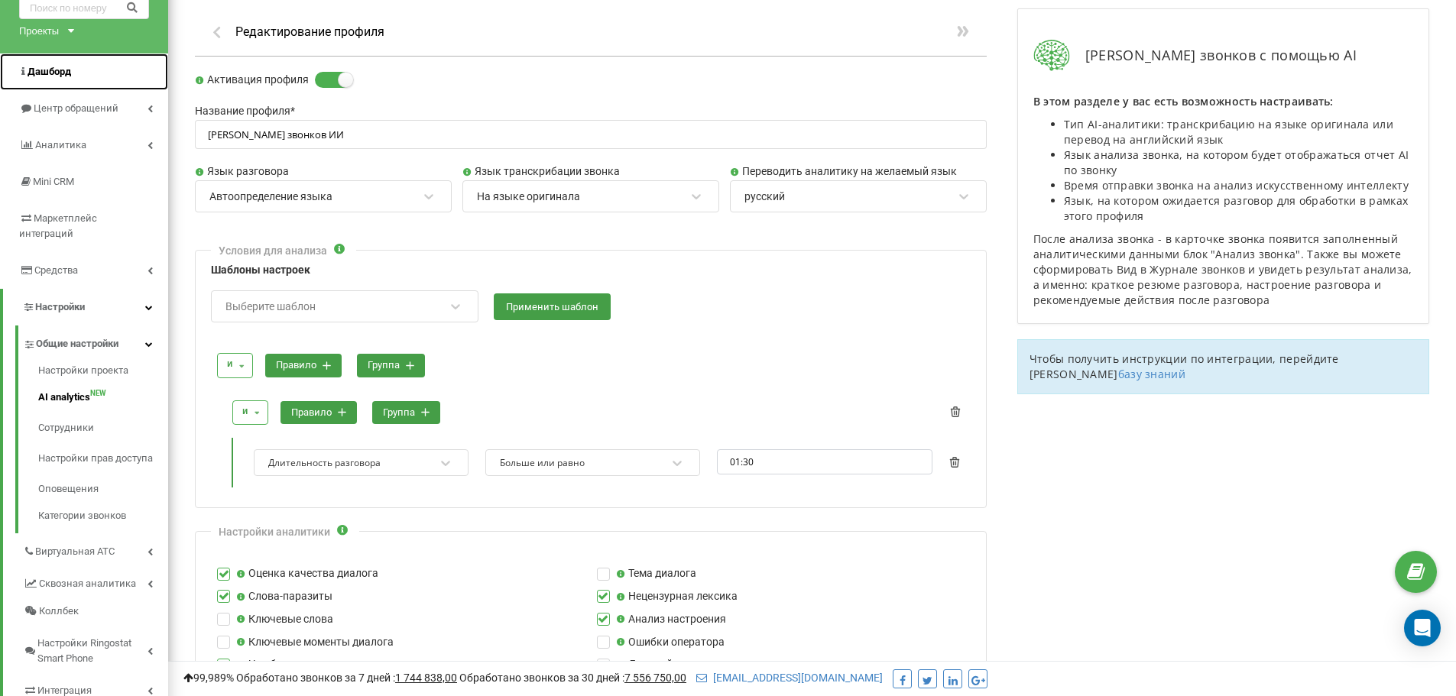
click at [58, 76] on span "Дашборд" at bounding box center [50, 71] width 44 height 11
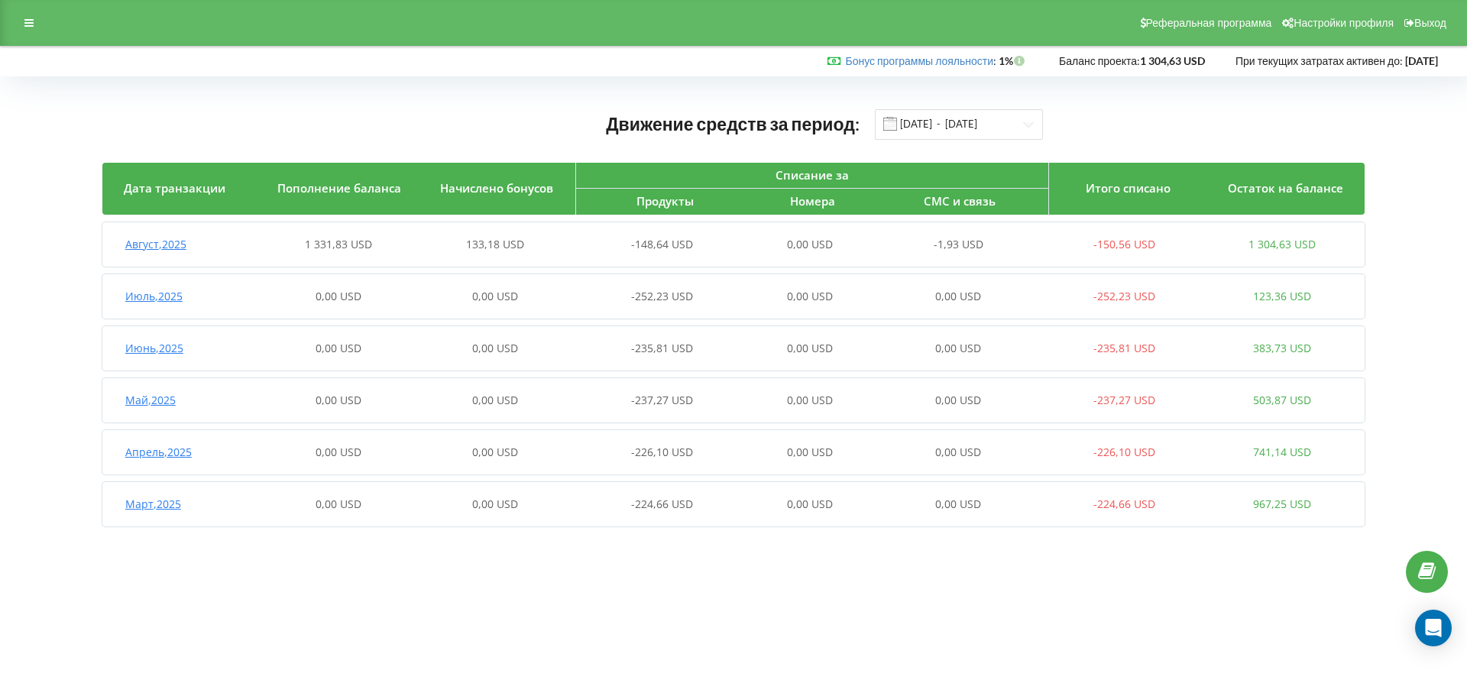
click at [165, 244] on span "Август , 2025" at bounding box center [155, 244] width 61 height 15
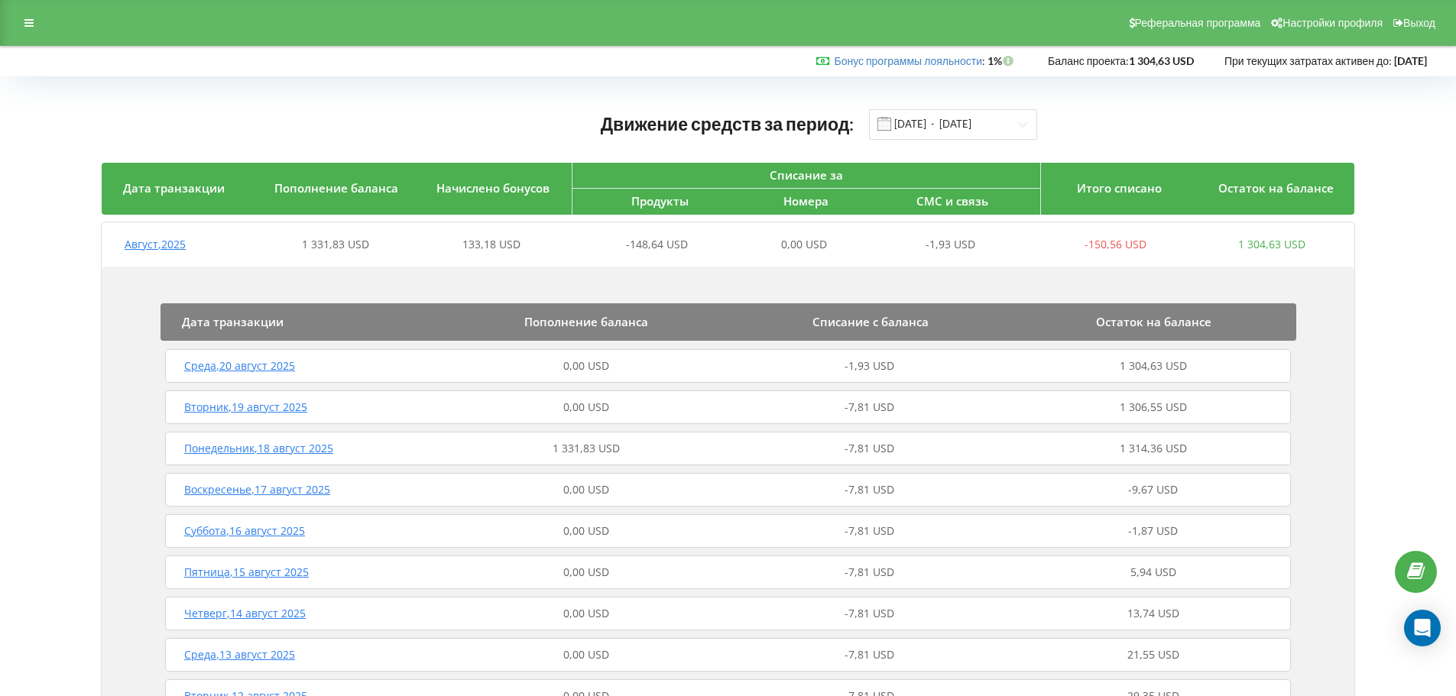
scroll to position [76, 0]
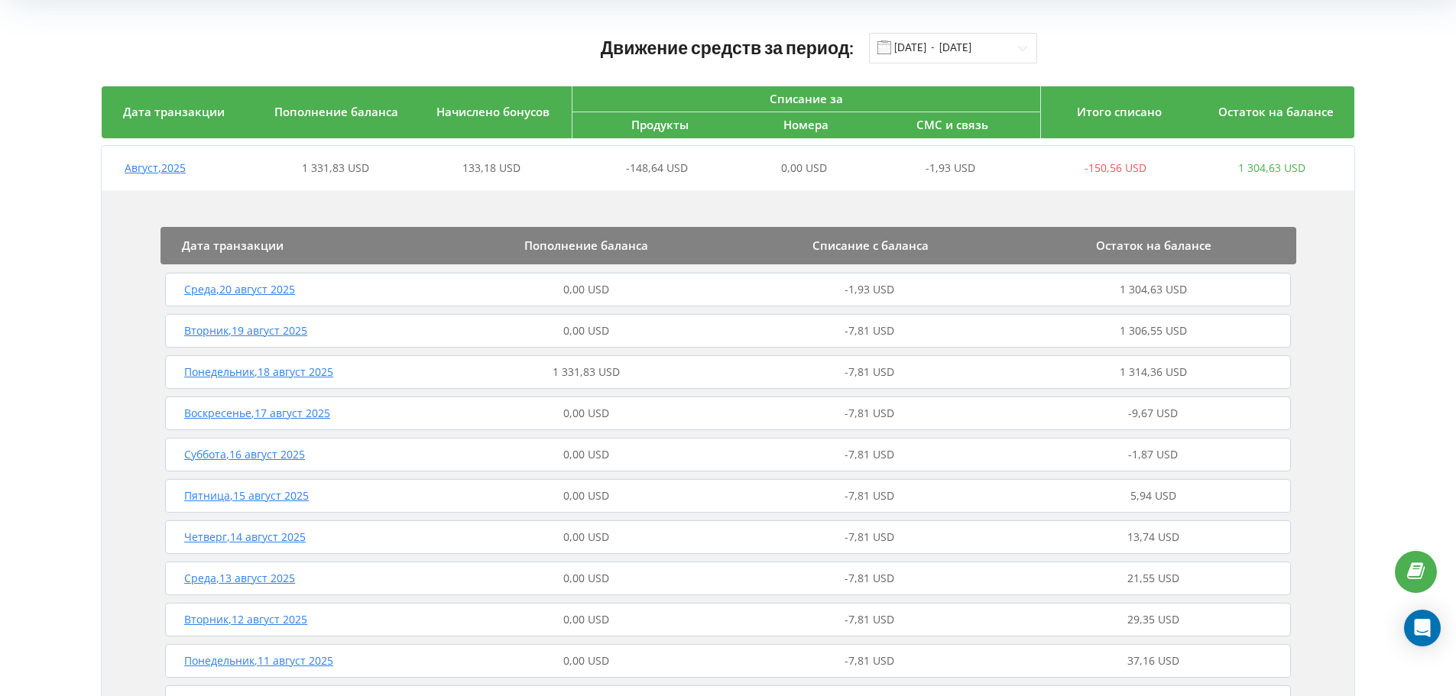
click at [821, 204] on div "Дата транзакции Пополнение баланса Списание с баланса Остаток на балансе Среда …" at bounding box center [728, 655] width 1253 height 930
click at [866, 293] on span "-1,93 USD" at bounding box center [869, 289] width 50 height 15
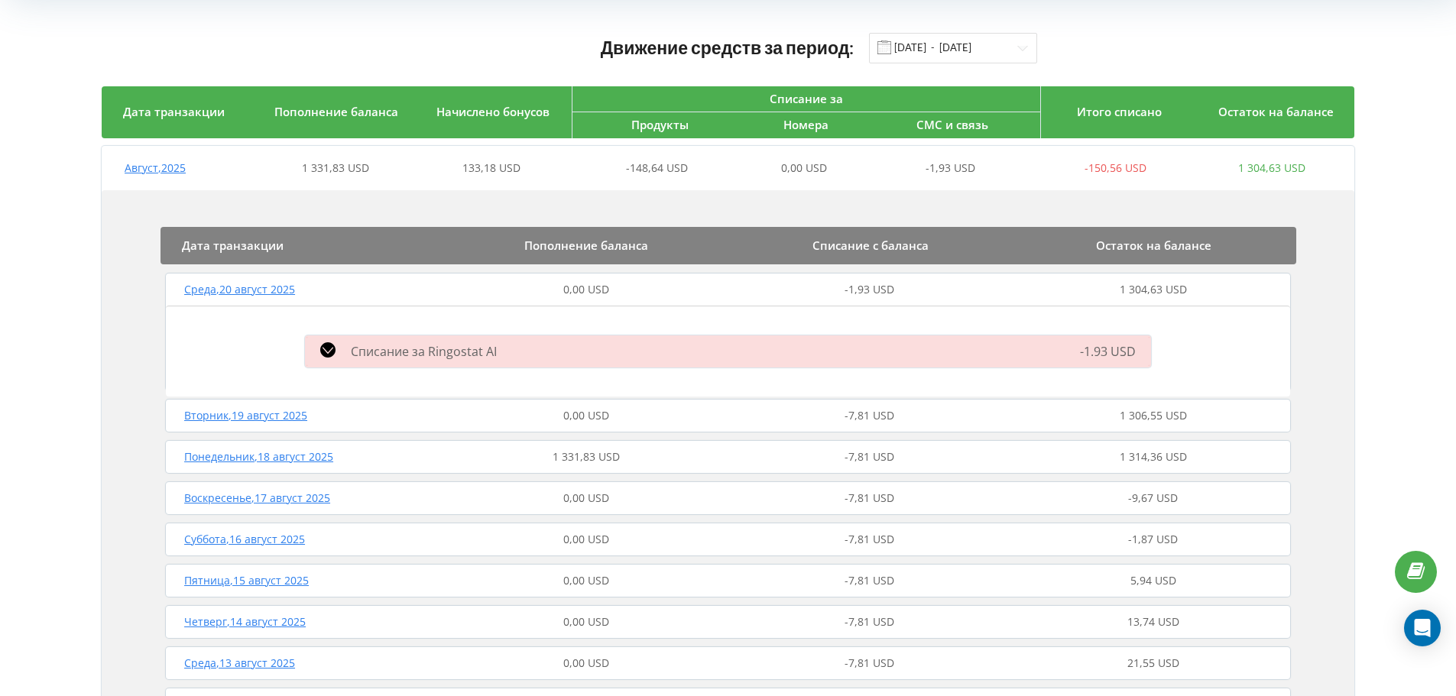
click at [779, 420] on div "-7,81 USD" at bounding box center [870, 415] width 284 height 15
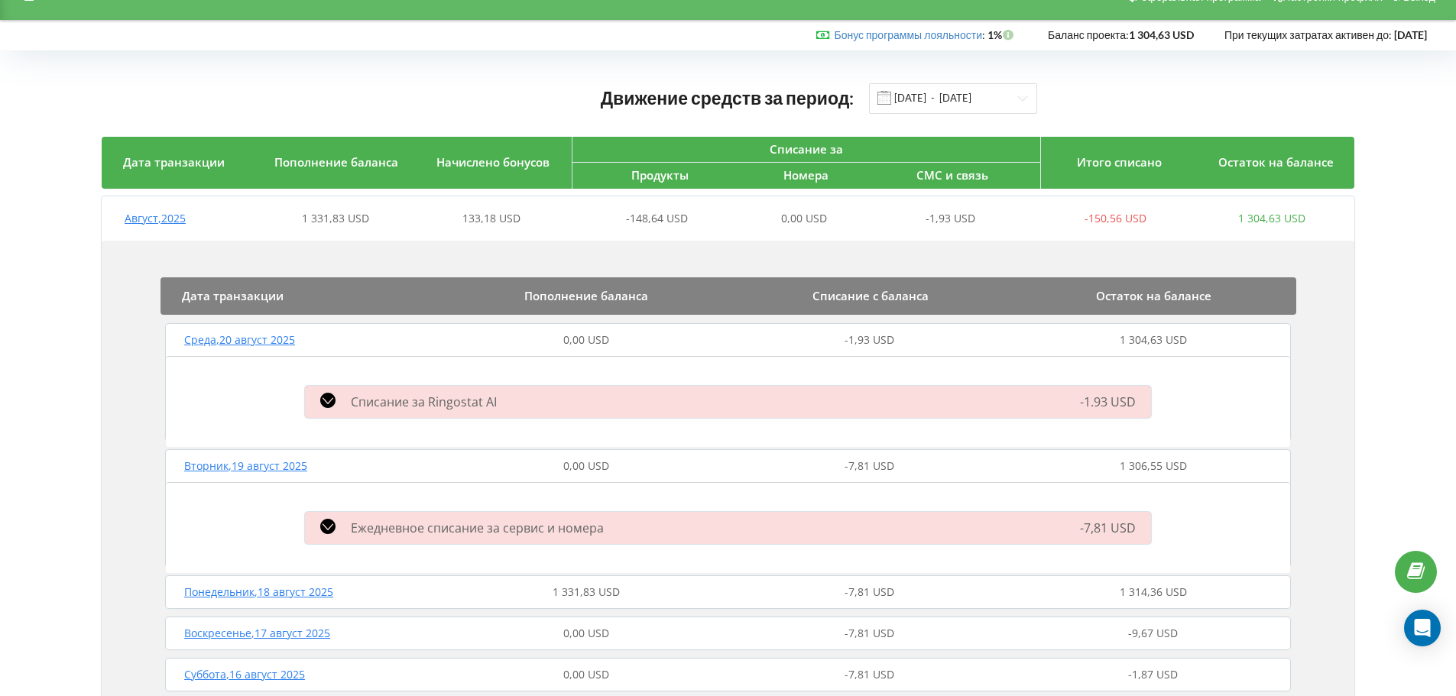
scroll to position [0, 0]
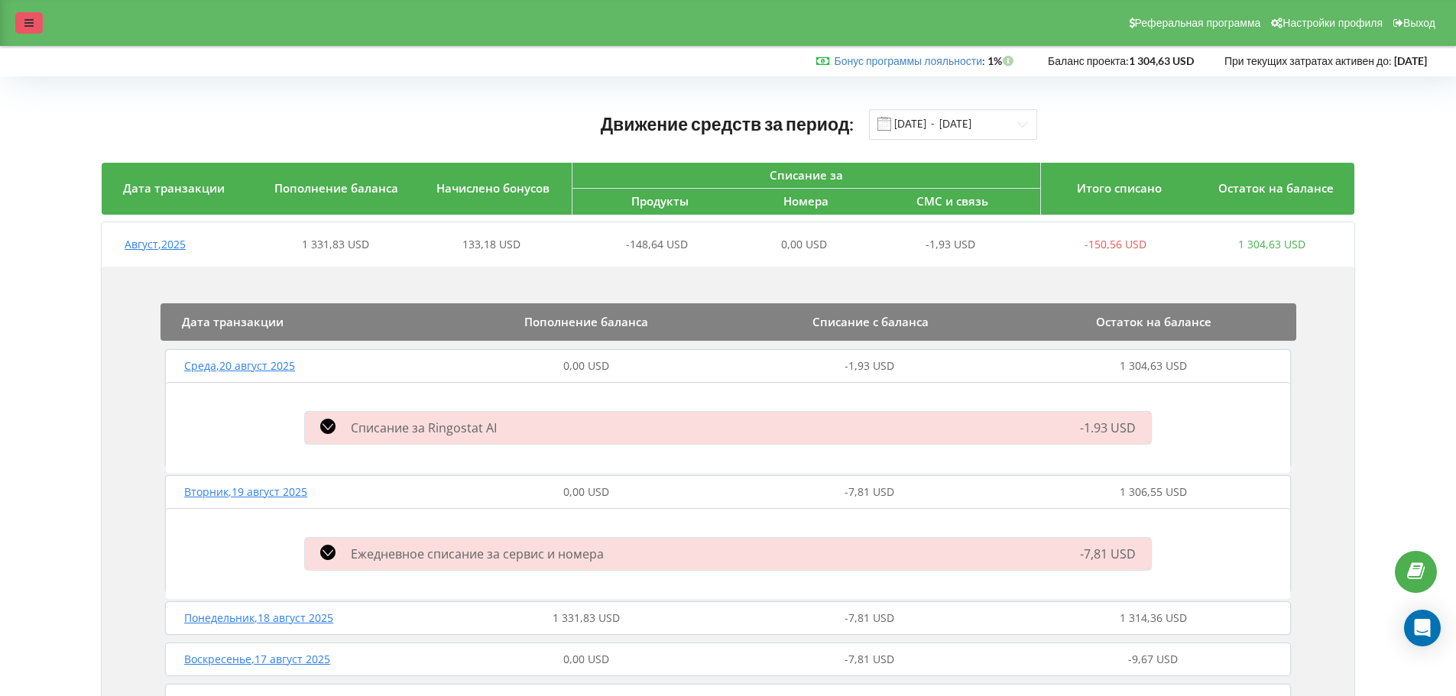
click at [25, 24] on icon at bounding box center [28, 23] width 9 height 11
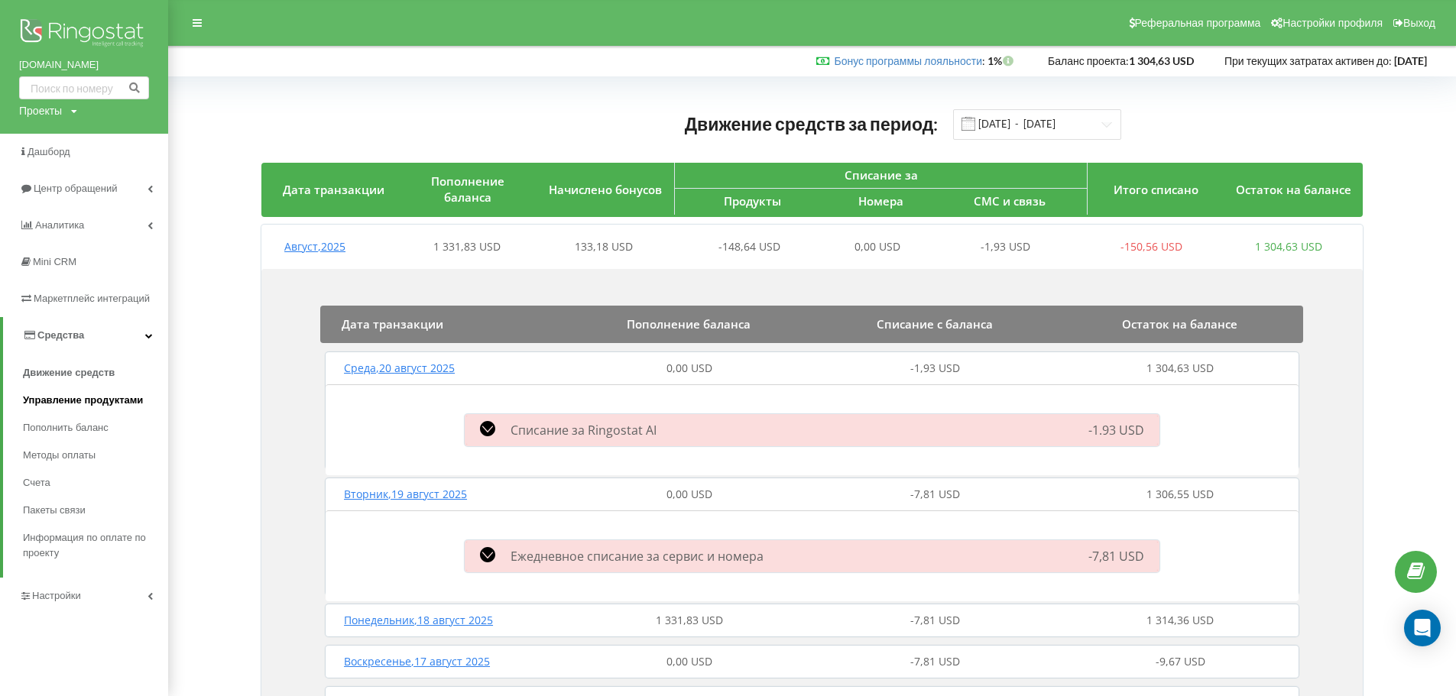
click at [102, 403] on span "Управление продуктами" at bounding box center [83, 400] width 120 height 15
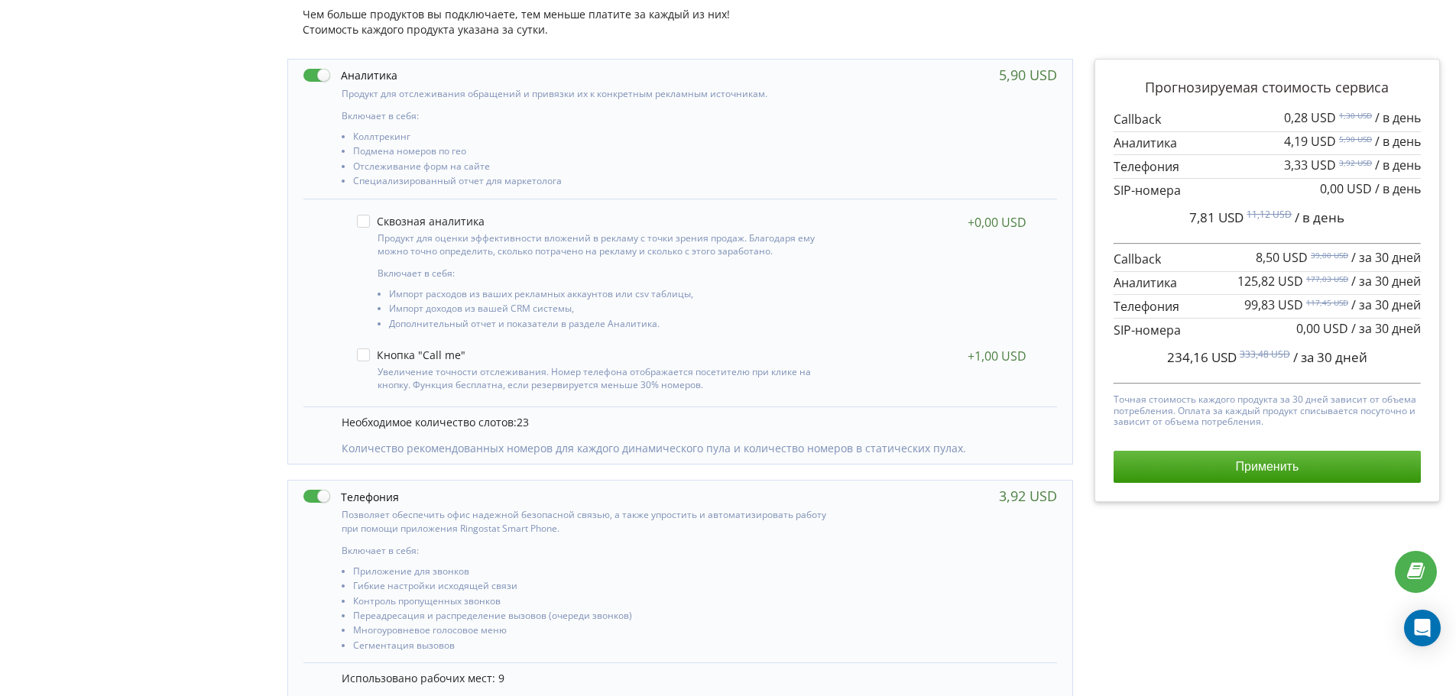
scroll to position [306, 0]
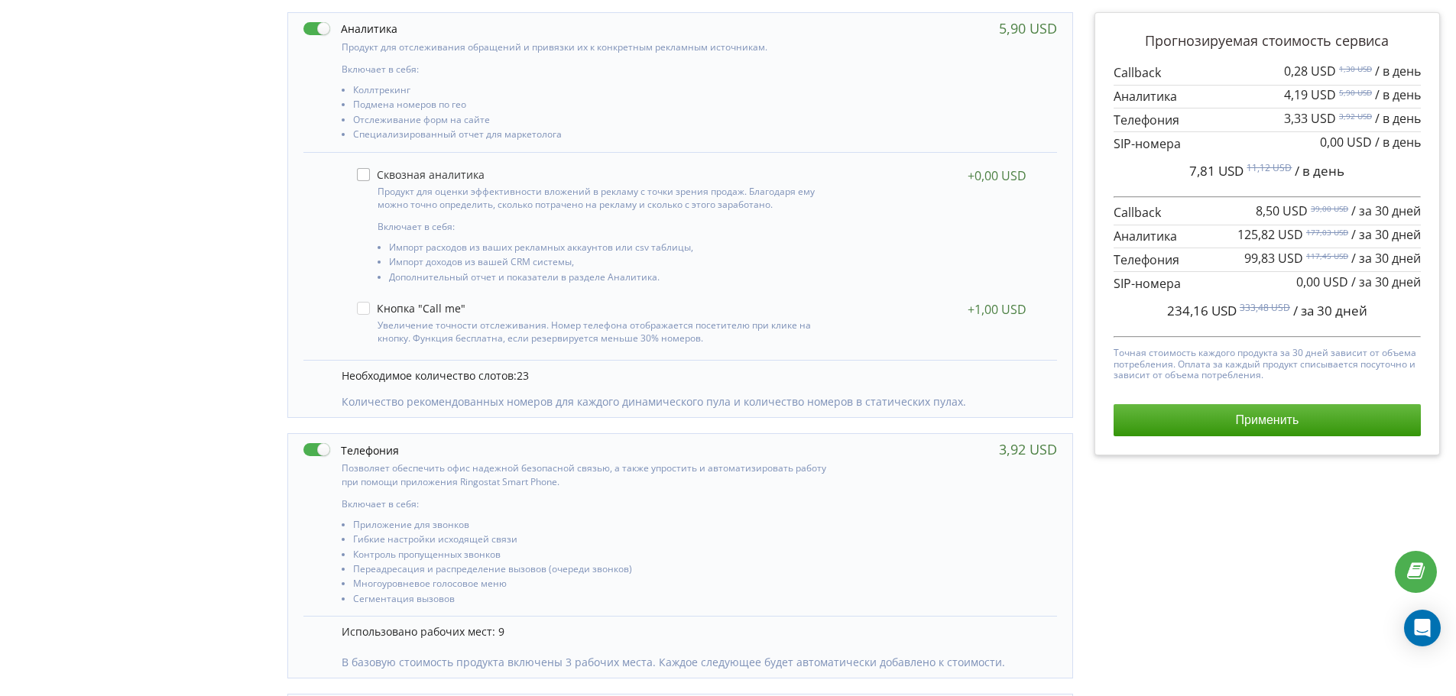
click at [358, 174] on label at bounding box center [421, 174] width 128 height 13
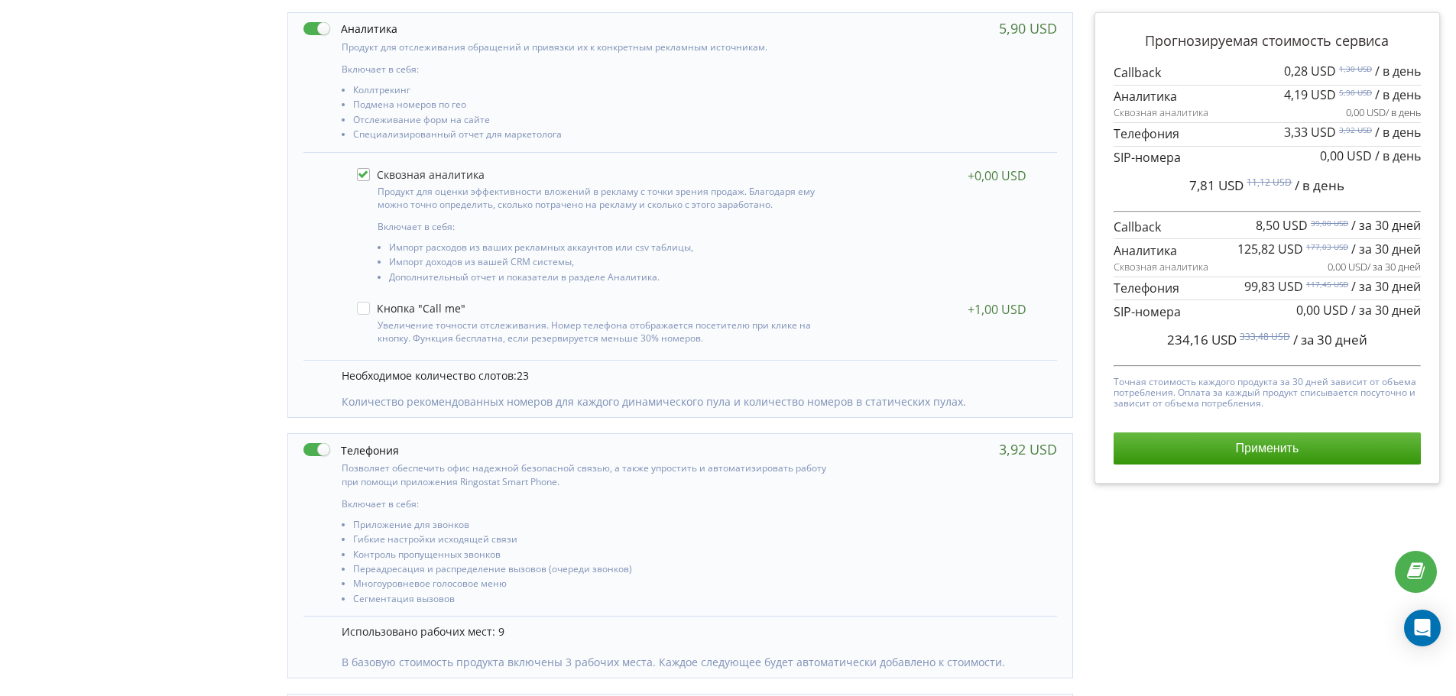
click at [361, 174] on label at bounding box center [421, 174] width 128 height 13
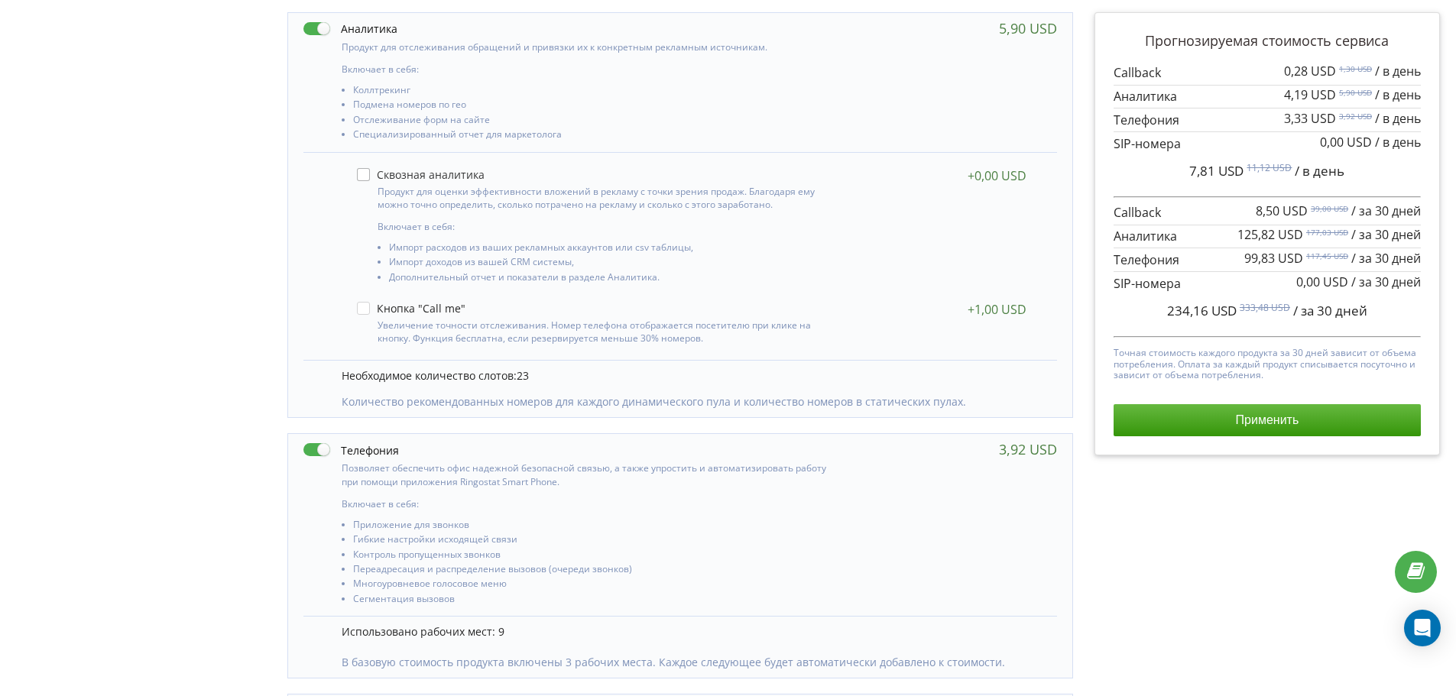
click at [367, 177] on label at bounding box center [421, 174] width 128 height 13
checkbox input "true"
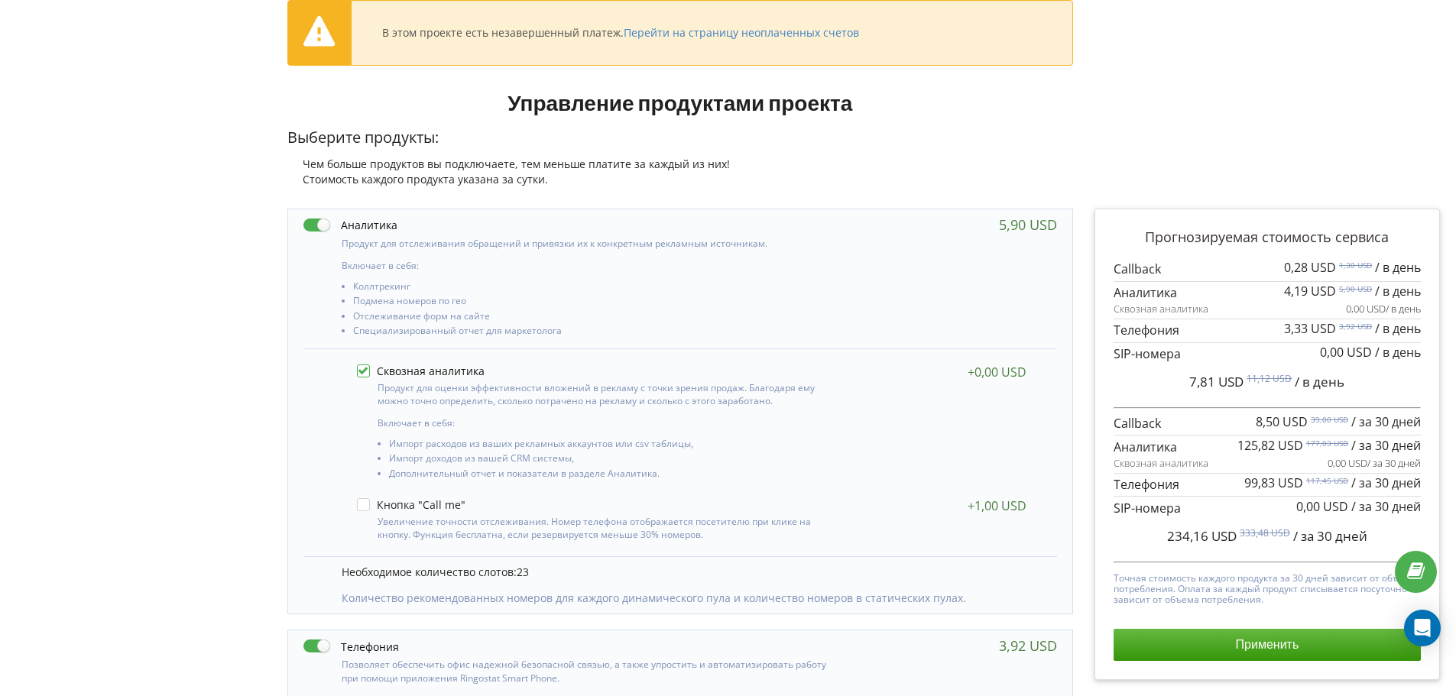
scroll to position [0, 0]
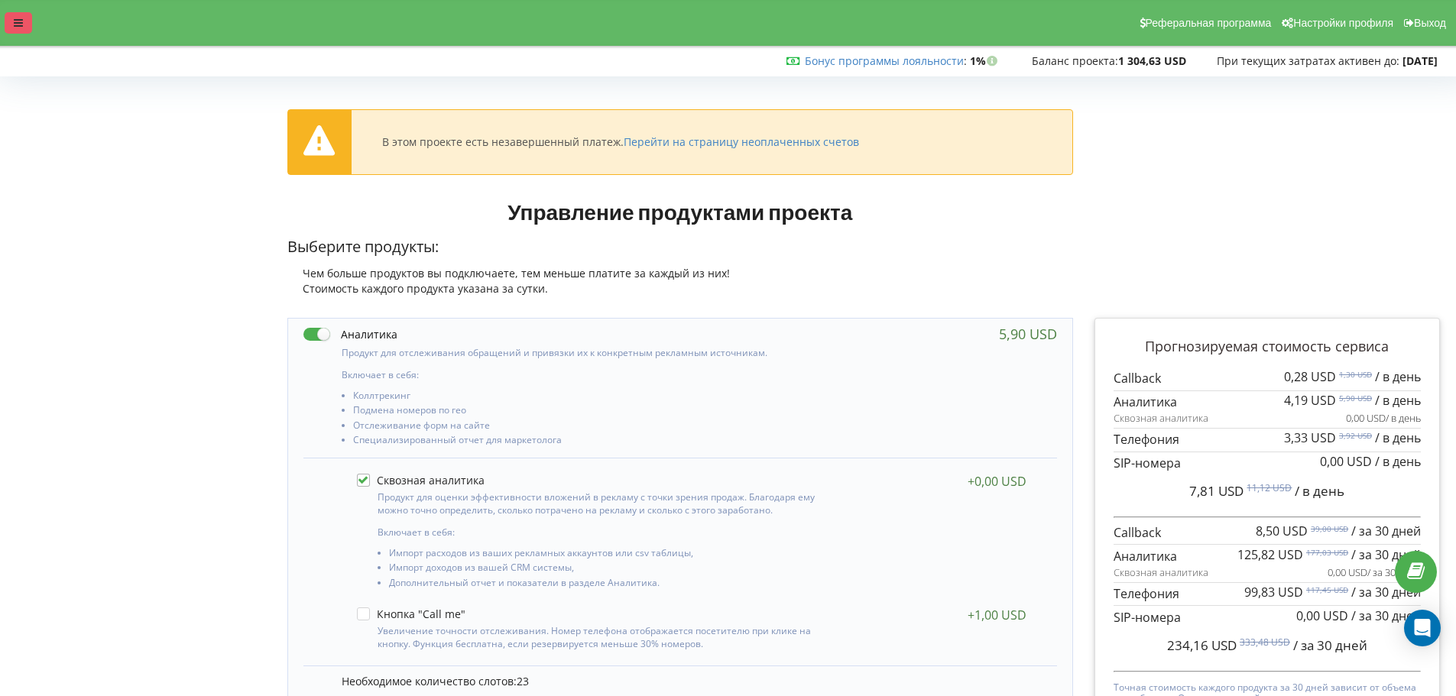
click at [24, 17] on div at bounding box center [19, 22] width 28 height 21
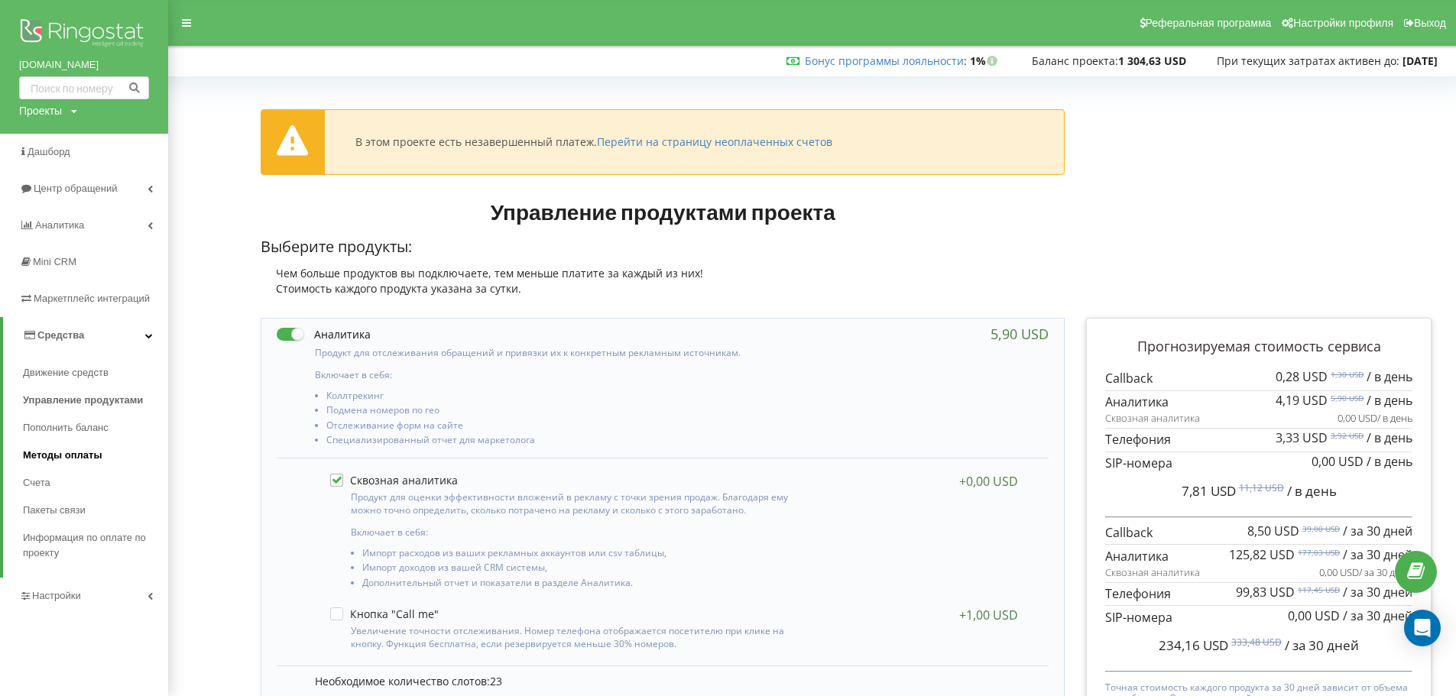
click at [51, 460] on span "Методы оплаты" at bounding box center [62, 455] width 79 height 15
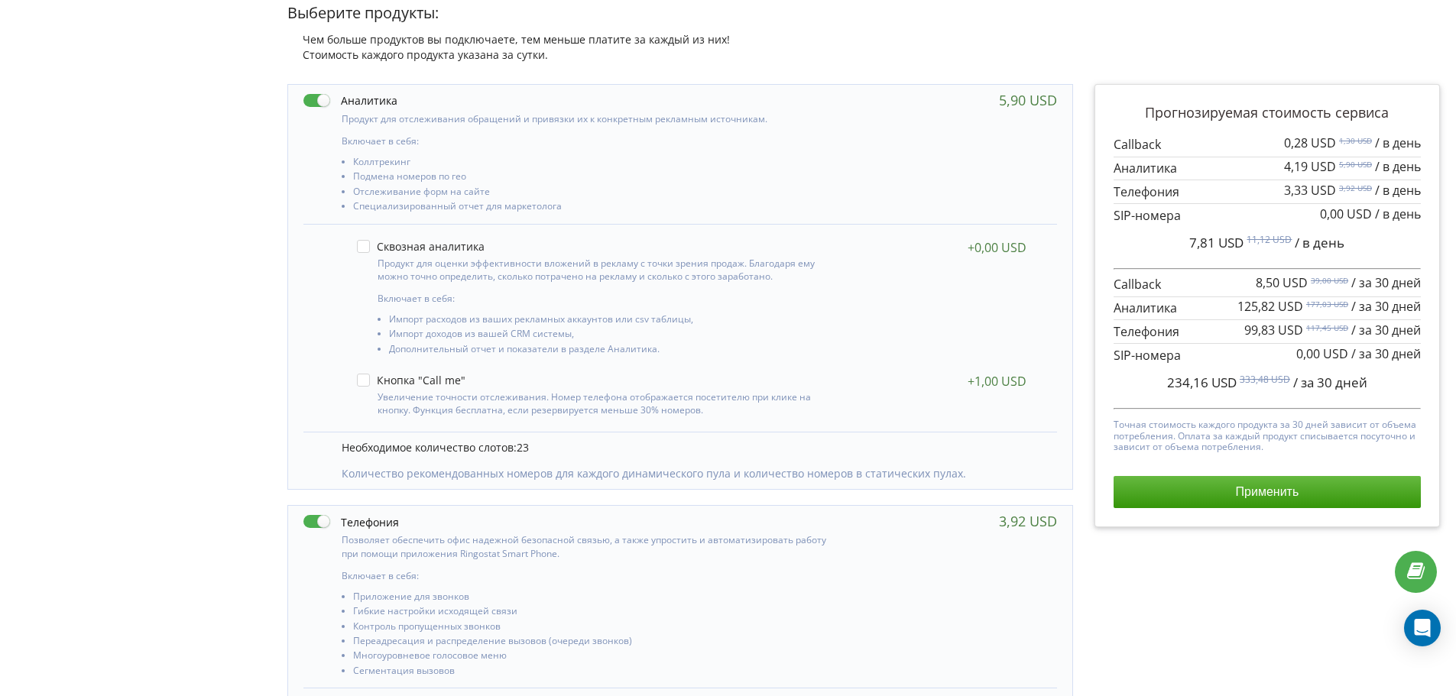
scroll to position [229, 0]
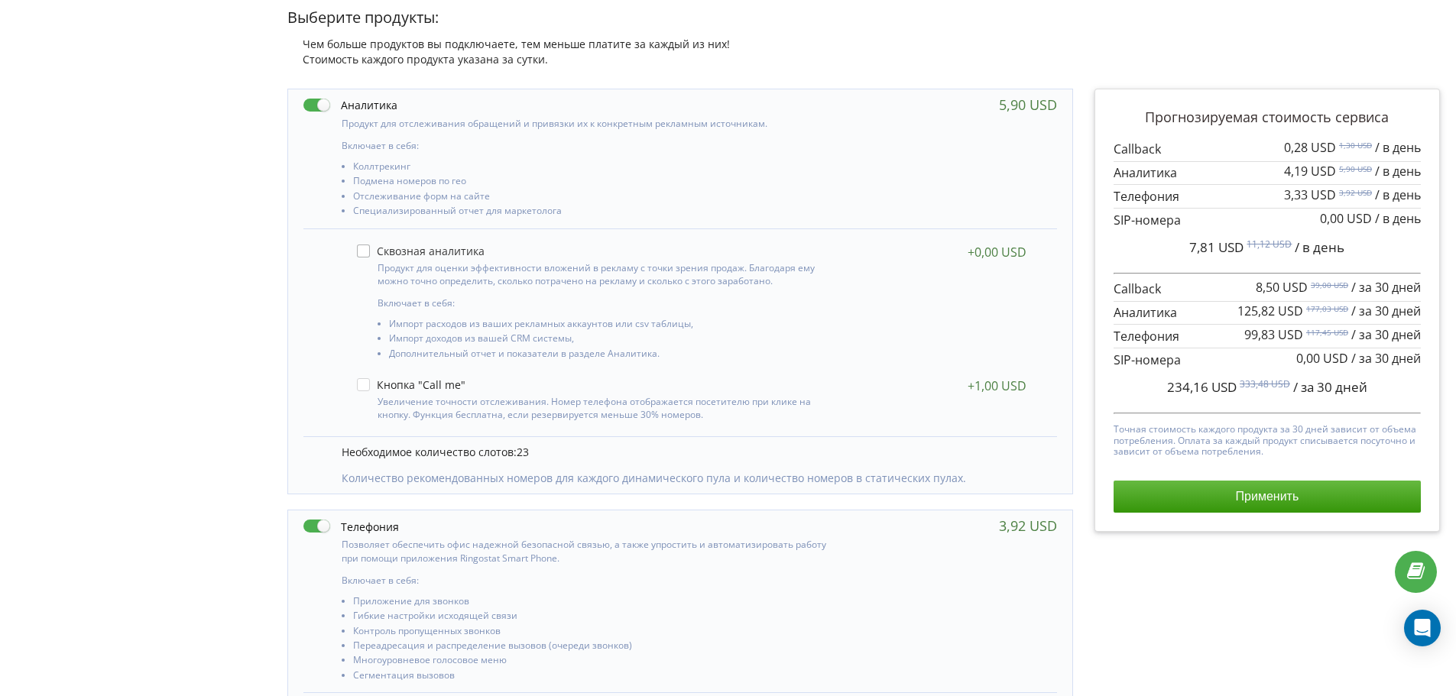
click at [365, 253] on label at bounding box center [421, 251] width 128 height 13
checkbox input "true"
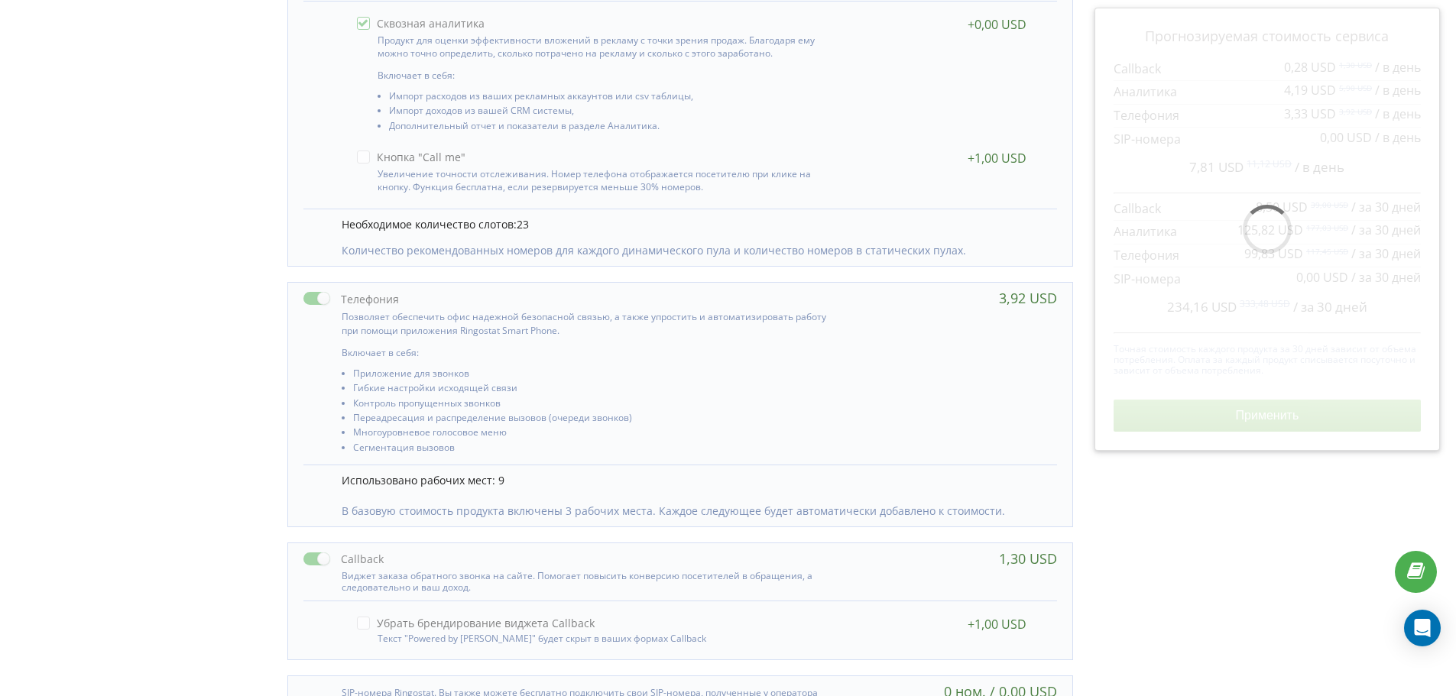
scroll to position [459, 0]
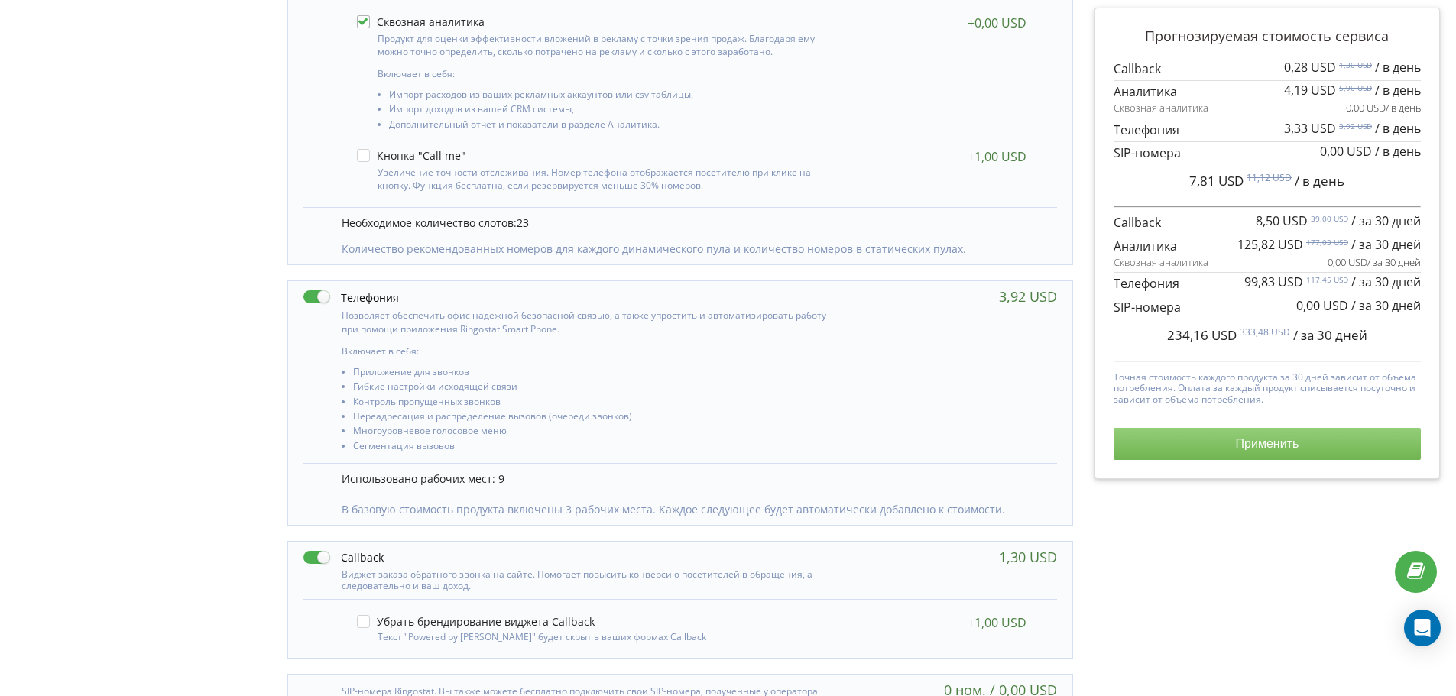
click at [1184, 441] on button "Применить" at bounding box center [1266, 444] width 307 height 32
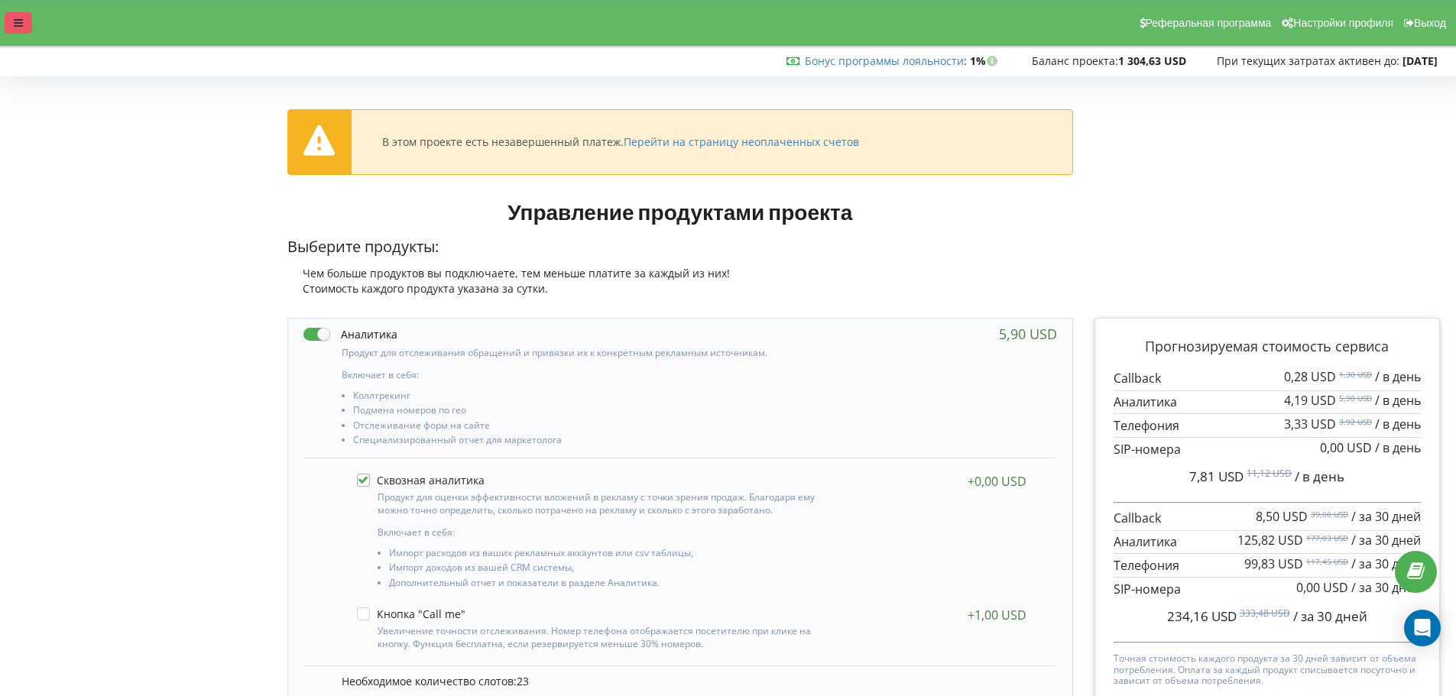
click at [16, 21] on icon at bounding box center [18, 23] width 9 height 11
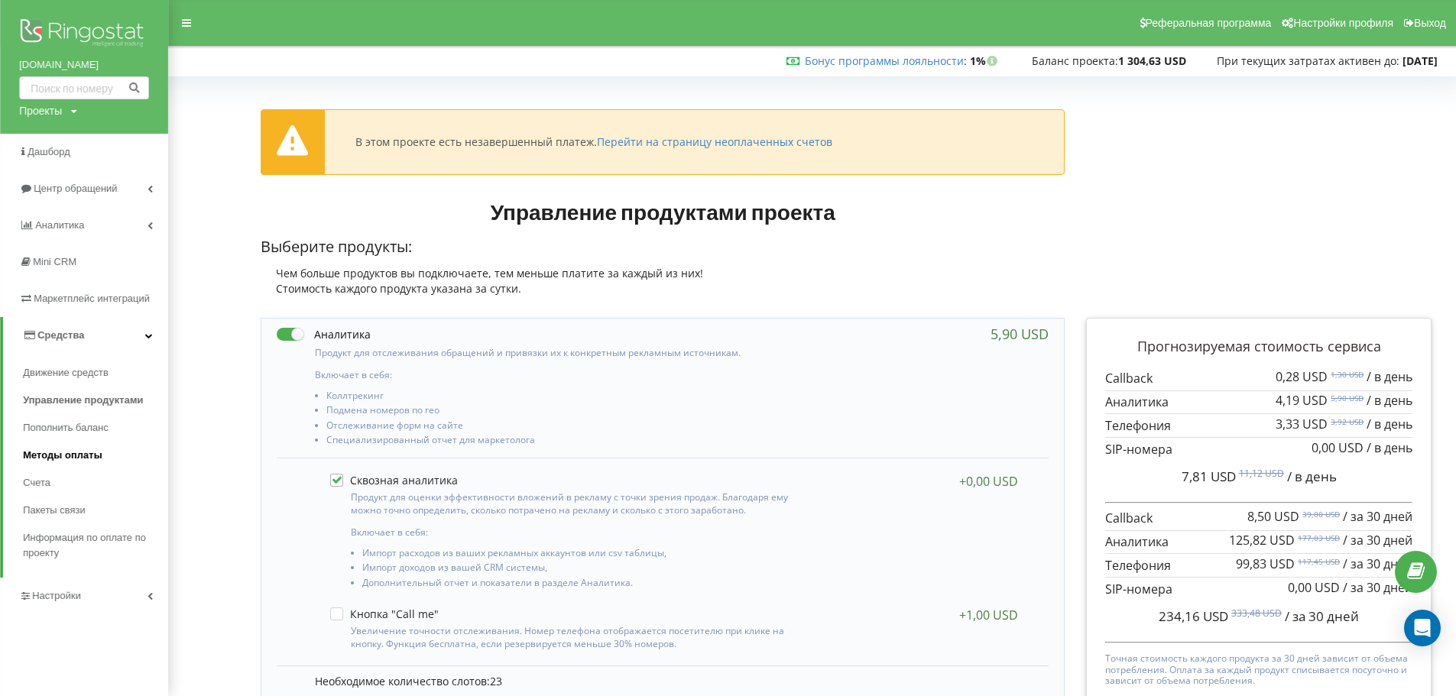
click at [73, 459] on span "Методы оплаты" at bounding box center [62, 455] width 79 height 15
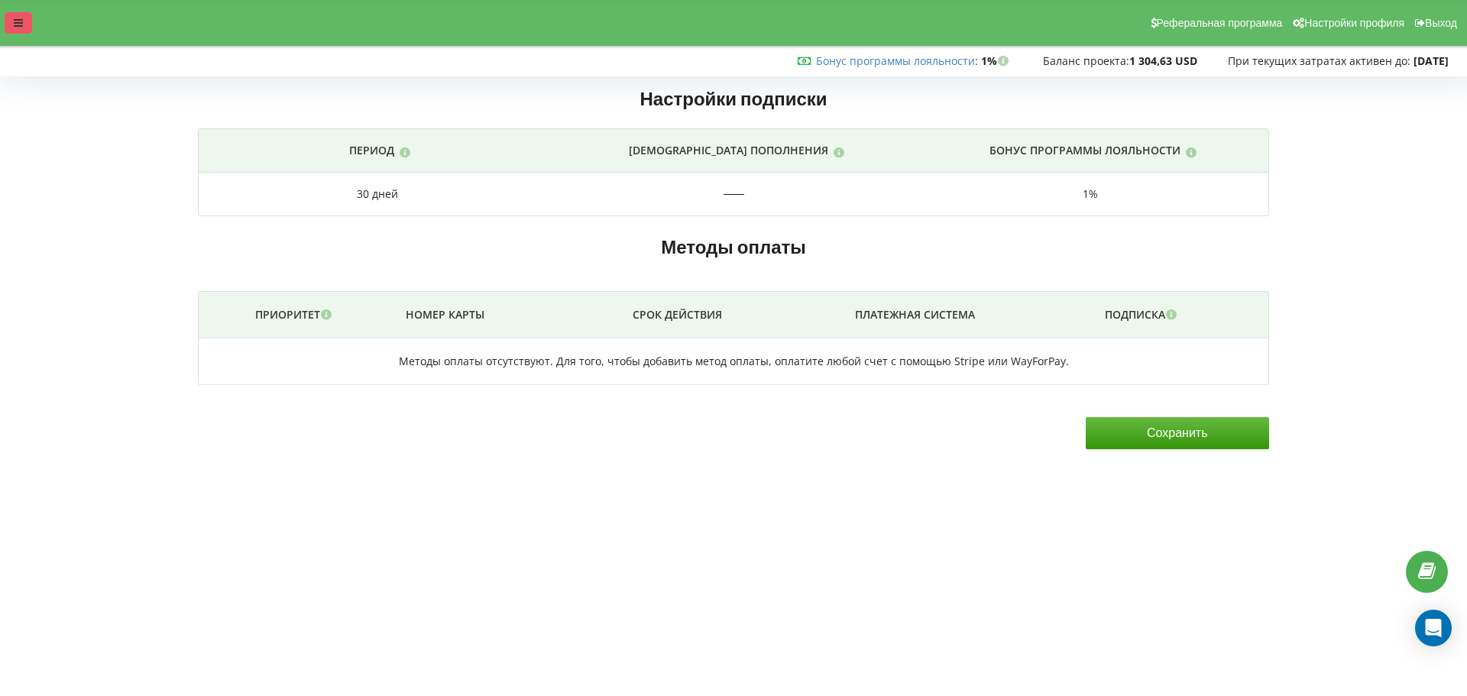
click at [24, 23] on div at bounding box center [19, 22] width 28 height 21
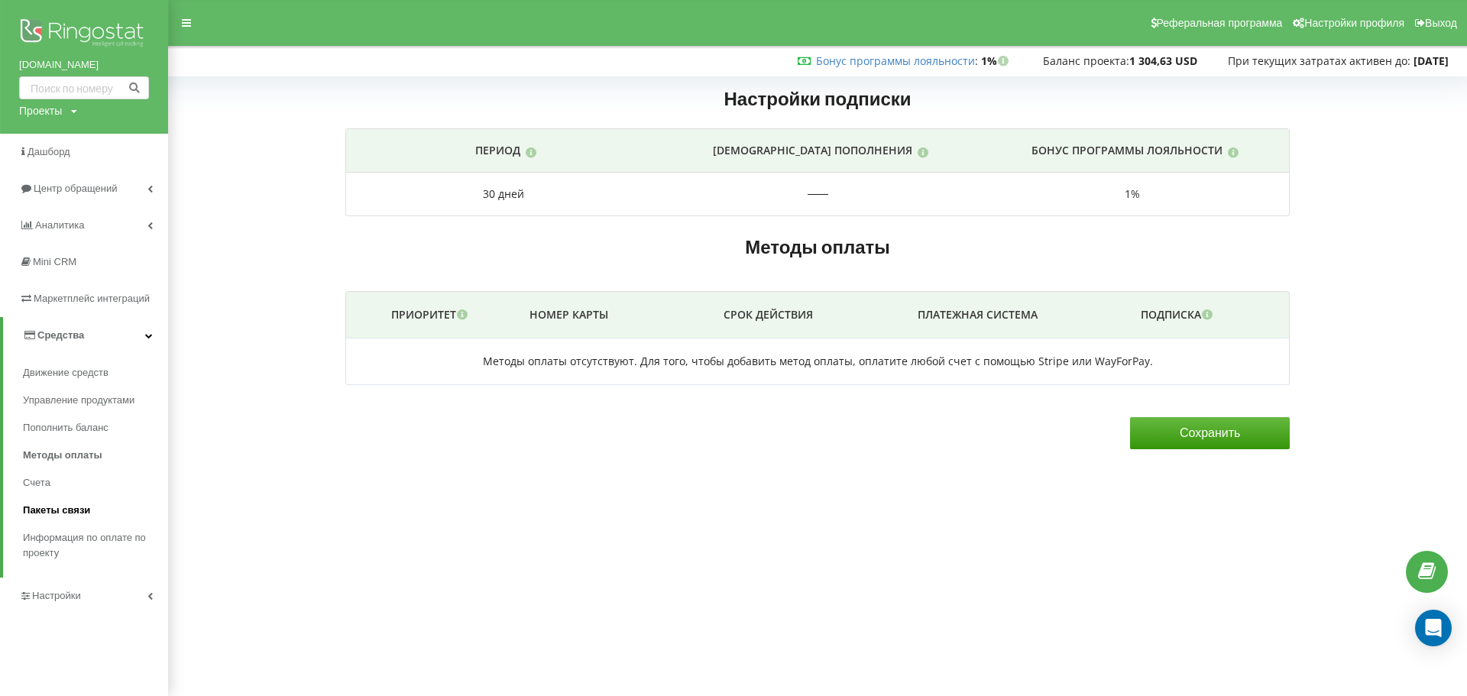
click at [57, 514] on span "Пакеты связи" at bounding box center [56, 510] width 67 height 15
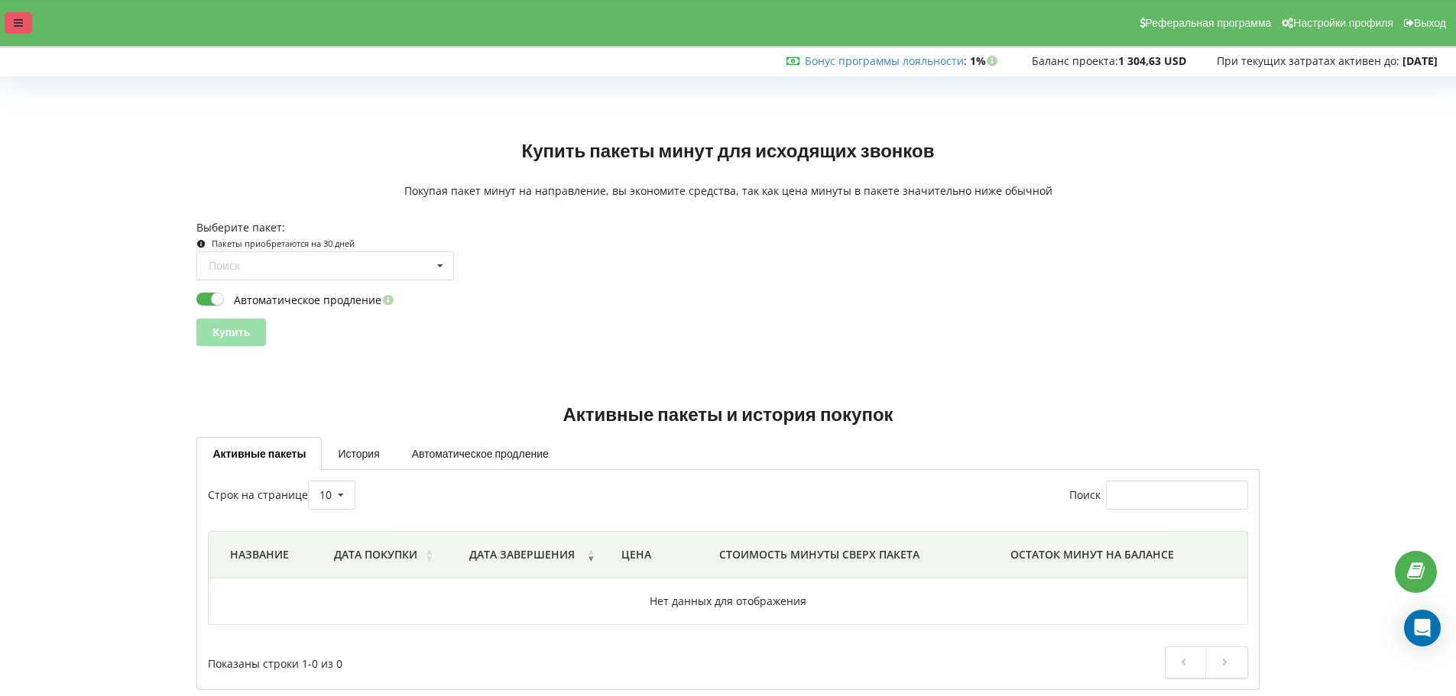
click at [21, 18] on icon at bounding box center [18, 23] width 9 height 11
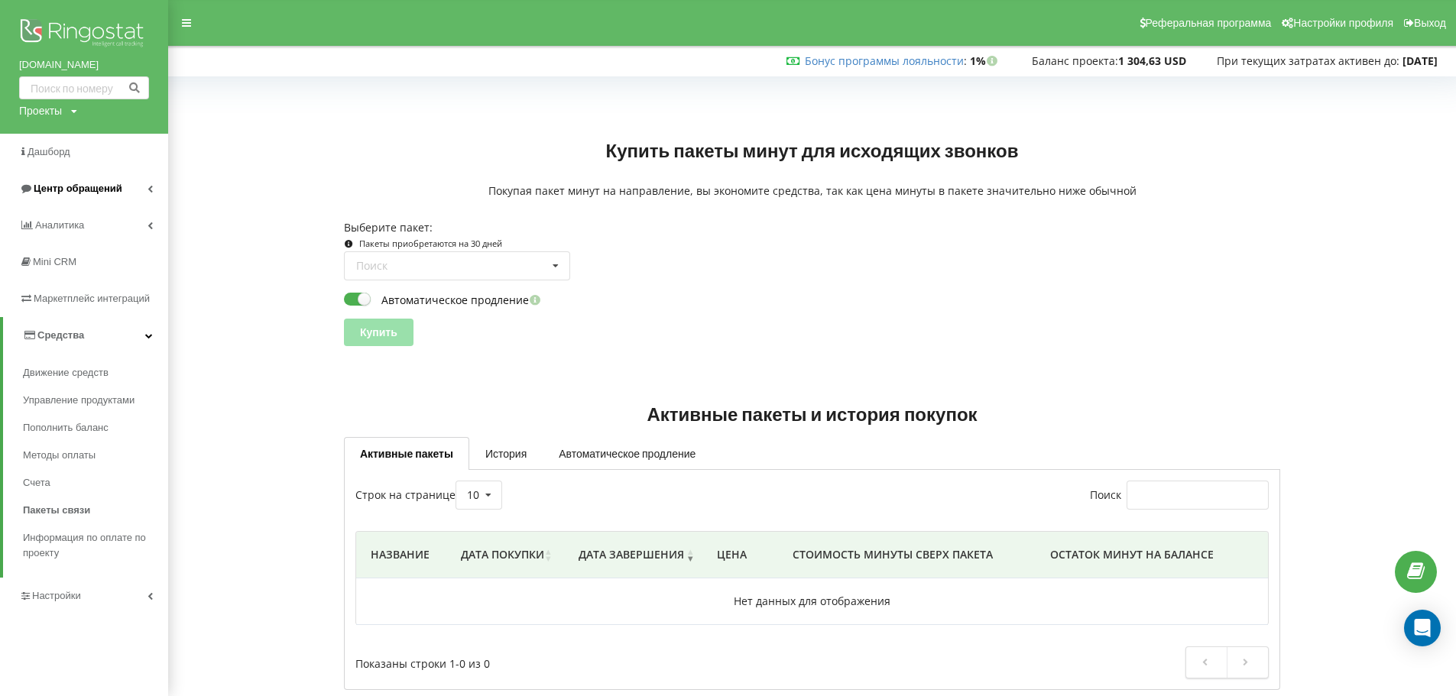
click at [62, 189] on span "Центр обращений" at bounding box center [78, 188] width 89 height 11
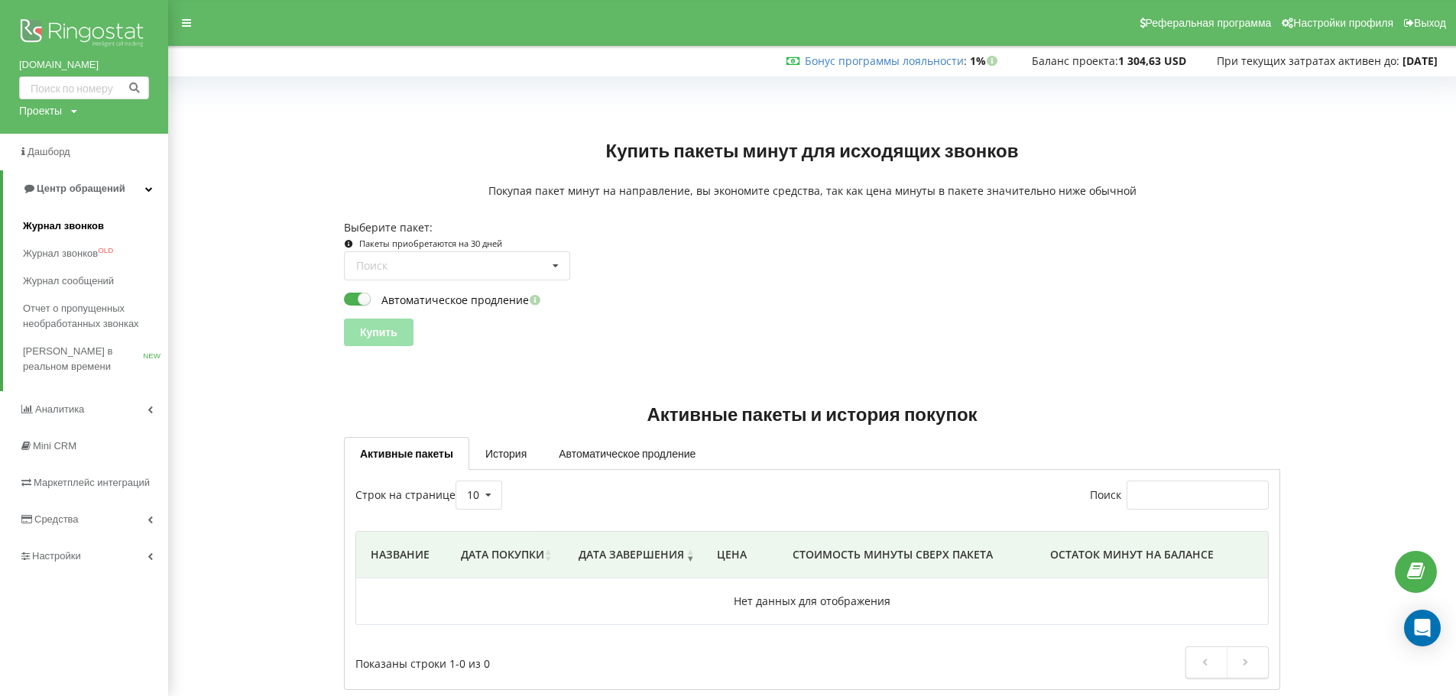
click at [56, 223] on span "Журнал звонков" at bounding box center [63, 226] width 81 height 15
